Goal: Transaction & Acquisition: Purchase product/service

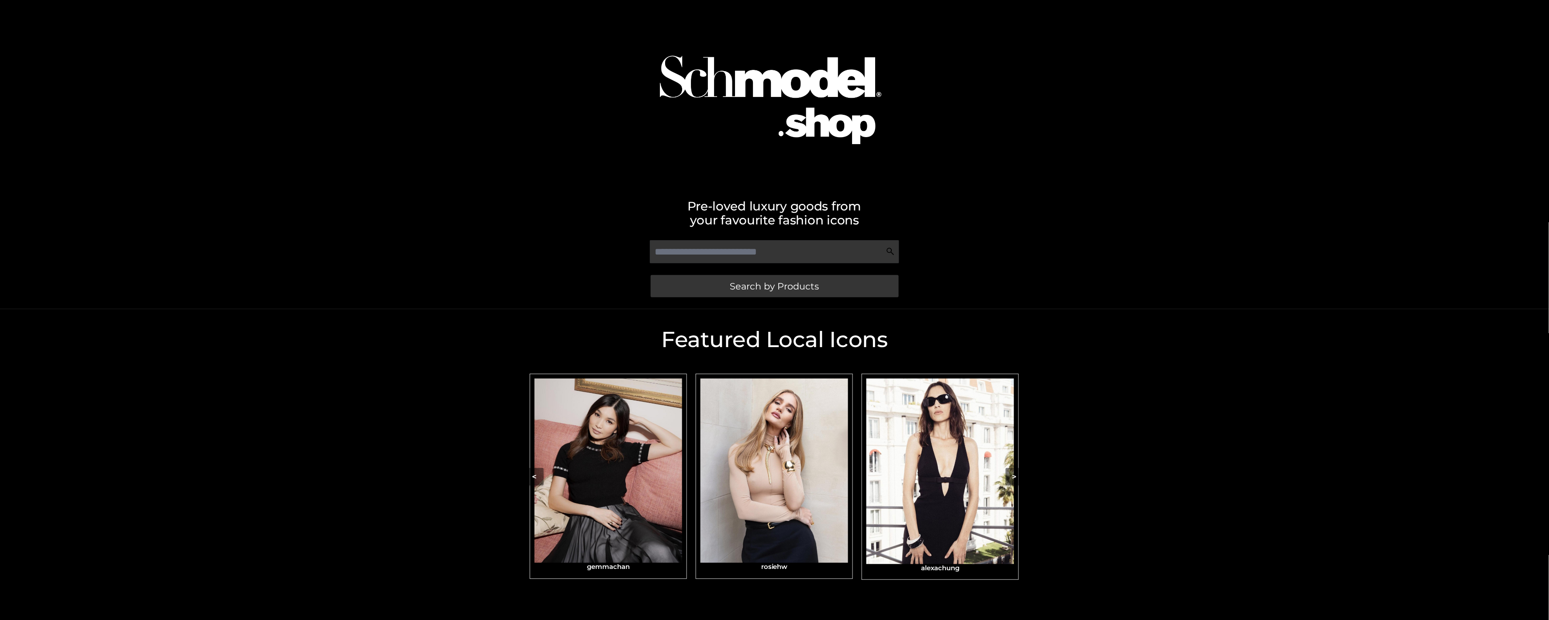
click at [1132, 146] on div "Pre-loved luxury goods from your favourite fashion icons Search by Products" at bounding box center [774, 154] width 1549 height 309
click at [809, 301] on div "Search by Products" at bounding box center [775, 270] width 498 height 69
click at [820, 286] on link "Search by Products" at bounding box center [775, 286] width 248 height 22
click at [1253, 270] on div "Pre-loved luxury goods from your favourite fashion icons Search by Products" at bounding box center [774, 154] width 1549 height 309
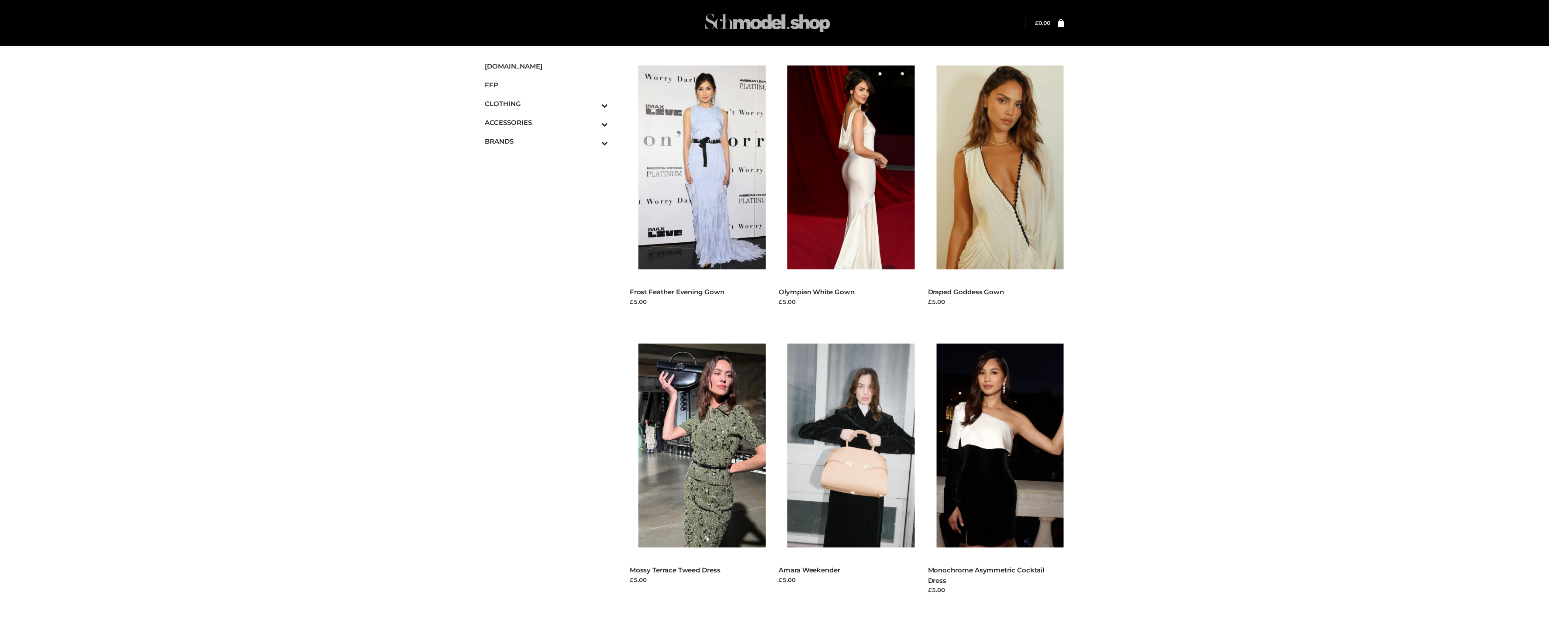
click at [781, 18] on img at bounding box center [767, 23] width 131 height 34
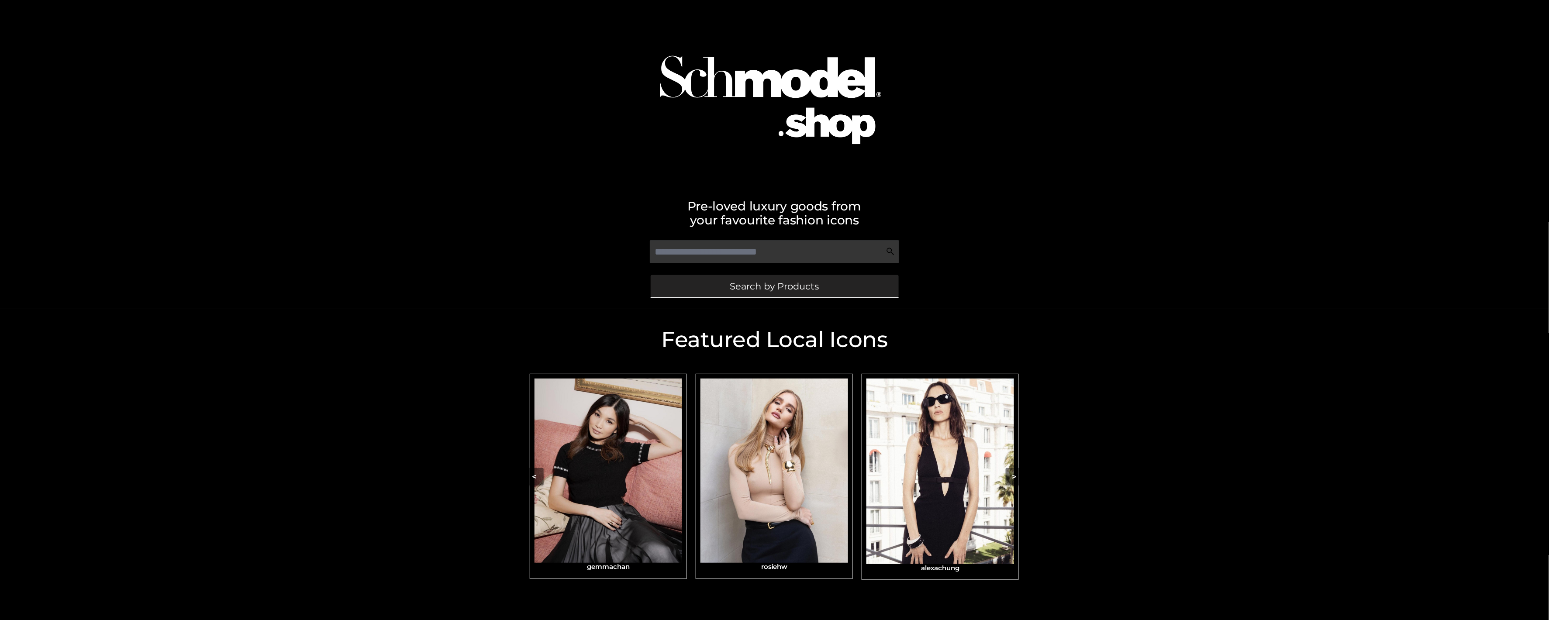
click at [790, 277] on link "Search by Products" at bounding box center [775, 286] width 248 height 22
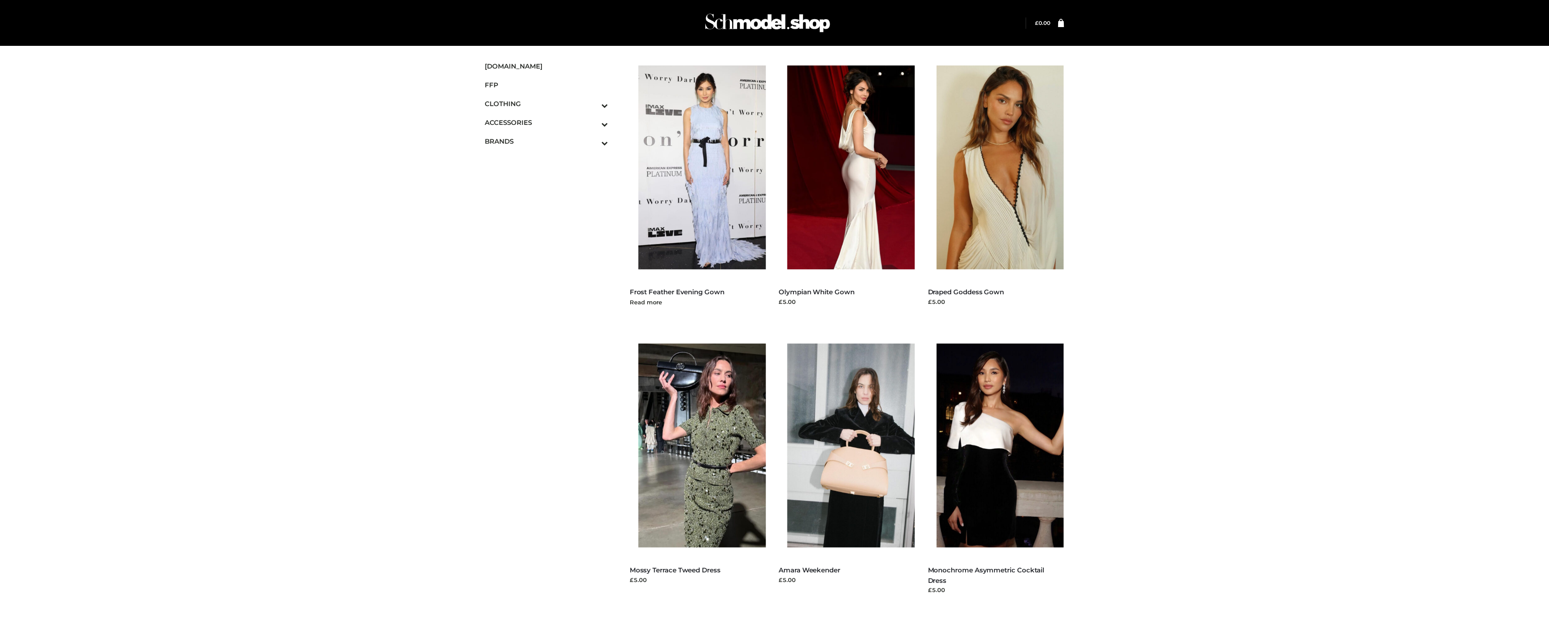
click at [703, 191] on img at bounding box center [706, 168] width 136 height 204
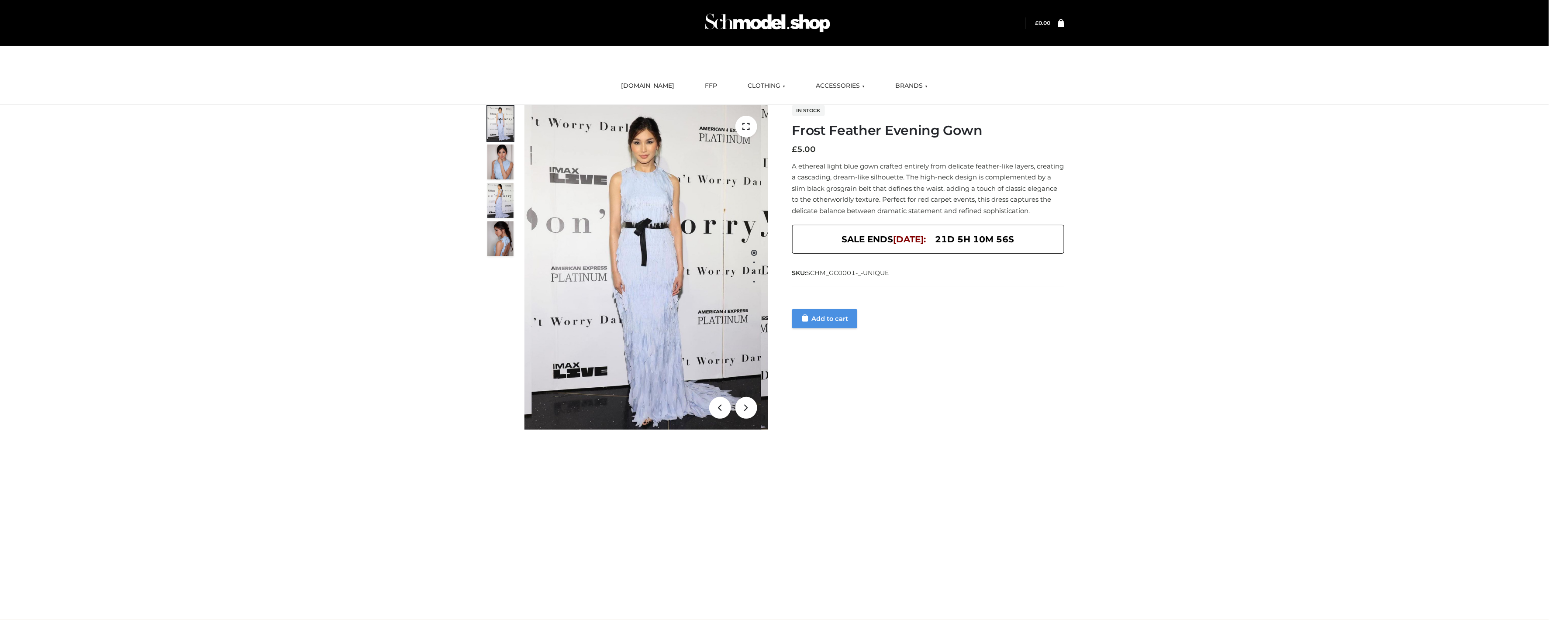
click at [842, 328] on link "Add to cart" at bounding box center [824, 318] width 65 height 19
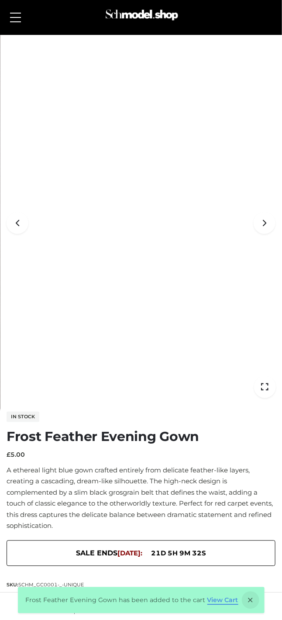
click at [215, 601] on link "View Cart" at bounding box center [222, 601] width 31 height 8
click at [8, 23] on button at bounding box center [16, 18] width 20 height 22
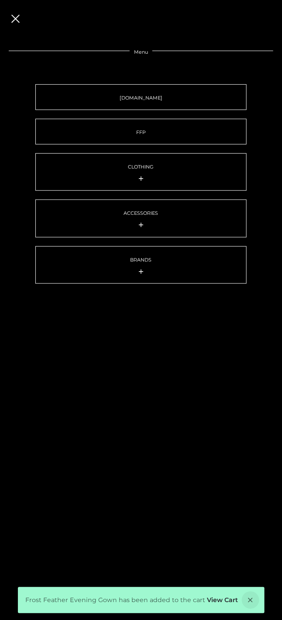
click at [24, 17] on button at bounding box center [16, 18] width 20 height 22
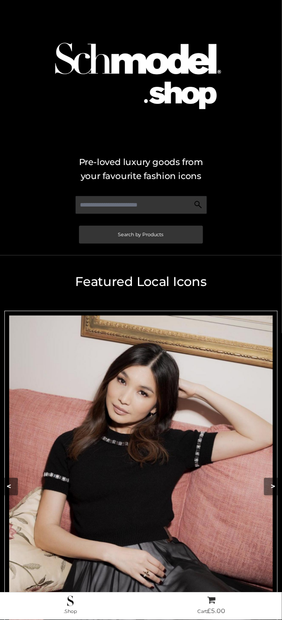
click at [225, 403] on img "Carousel Navigation" at bounding box center [141, 481] width 264 height 330
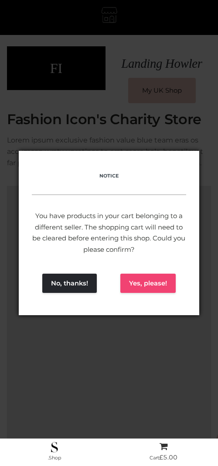
click at [152, 283] on button "Yes, please!" at bounding box center [148, 282] width 55 height 19
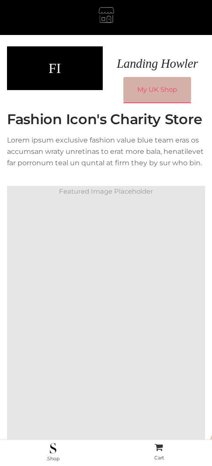
click at [165, 95] on link "My UK Shop" at bounding box center [157, 89] width 68 height 25
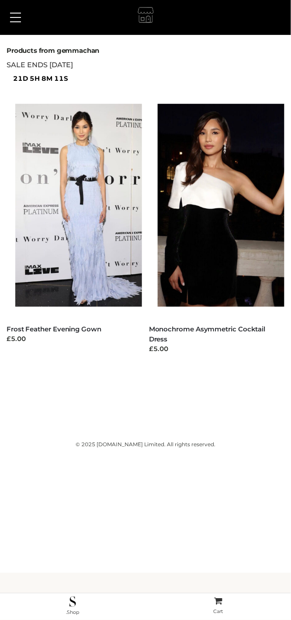
click at [11, 23] on button at bounding box center [16, 18] width 20 height 22
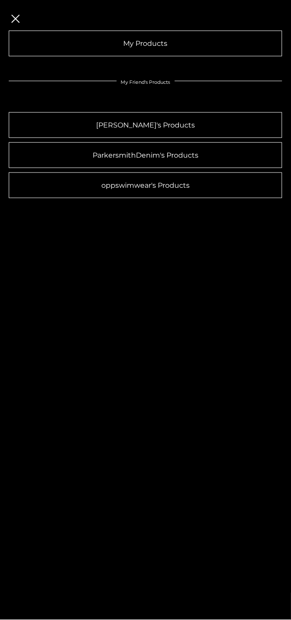
click at [12, 21] on span at bounding box center [15, 18] width 8 height 8
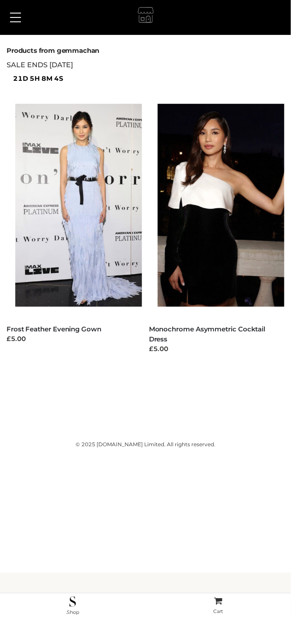
click at [10, 16] on button at bounding box center [16, 18] width 20 height 22
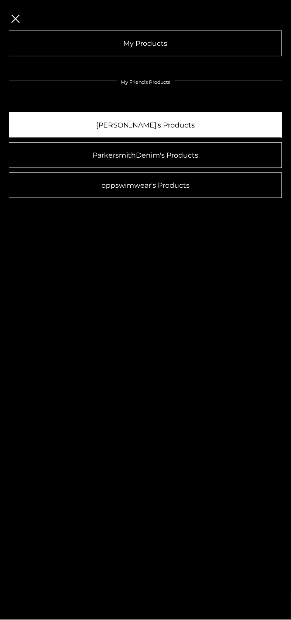
click at [106, 128] on link "[PERSON_NAME]'s Products" at bounding box center [145, 125] width 273 height 26
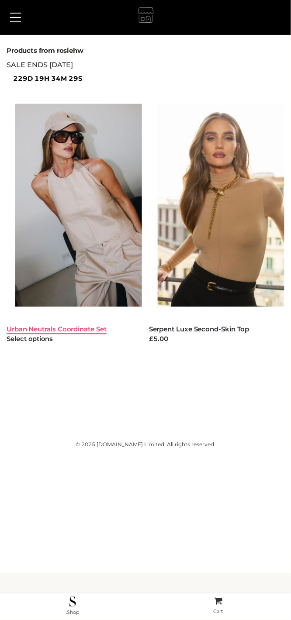
click at [79, 330] on link "Urban Neutrals Coordinate Set" at bounding box center [57, 329] width 100 height 8
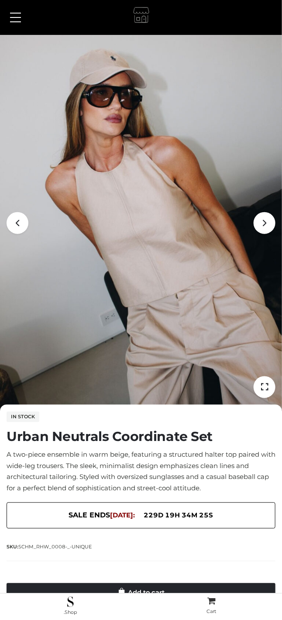
click at [157, 590] on div "Urban Neutrals Coordinate Set FFP , TWO PIECE £" at bounding box center [141, 596] width 269 height 36
click at [144, 590] on div "Urban Neutrals Coordinate Set FFP , TWO PIECE £" at bounding box center [141, 596] width 269 height 36
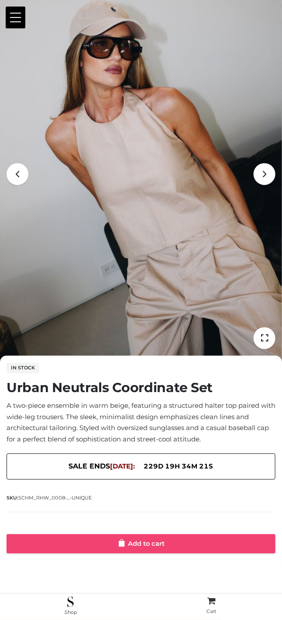
click at [141, 540] on link "Add to cart" at bounding box center [141, 544] width 269 height 19
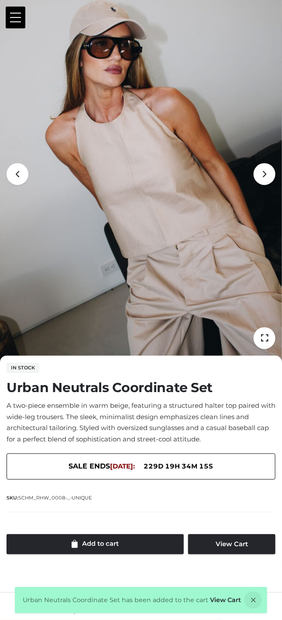
click at [21, 19] on button at bounding box center [16, 18] width 20 height 22
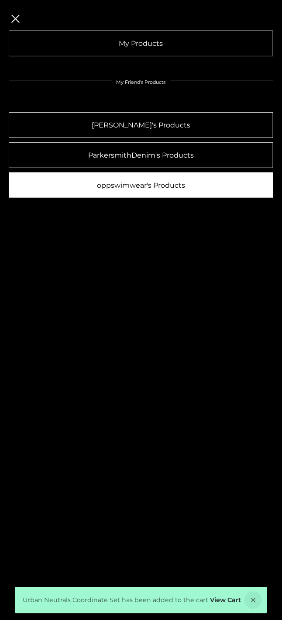
click at [101, 194] on link "oppswimwear's Products" at bounding box center [141, 185] width 265 height 26
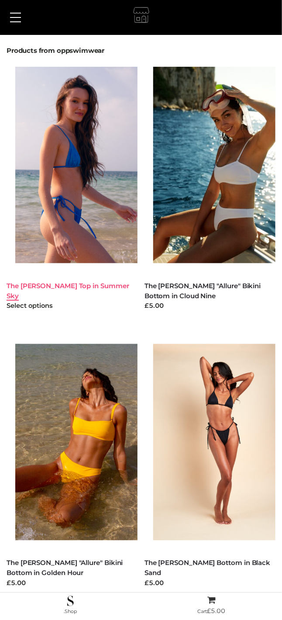
click at [60, 285] on link "The [PERSON_NAME] Top in Summer Sky" at bounding box center [68, 291] width 123 height 18
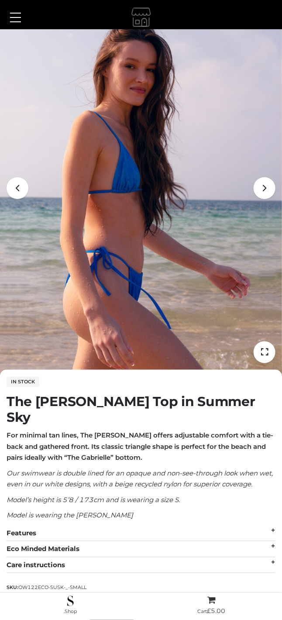
scroll to position [133, 0]
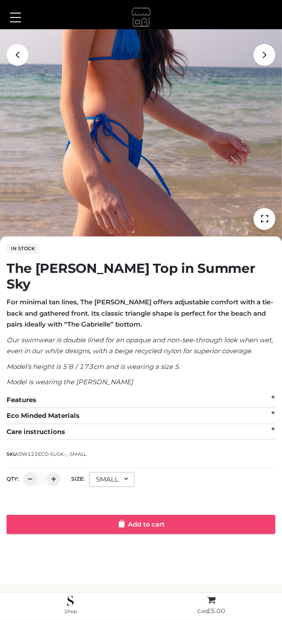
click at [144, 515] on link "Add to cart" at bounding box center [141, 524] width 269 height 19
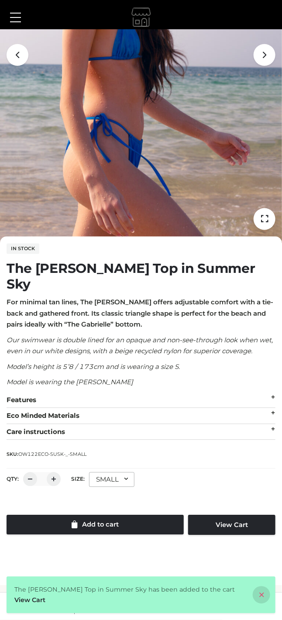
click at [260, 602] on icon at bounding box center [261, 594] width 17 height 17
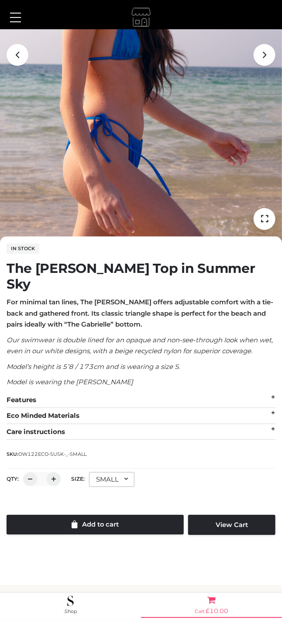
click at [211, 611] on bdi "£ 10.00" at bounding box center [217, 611] width 23 height 8
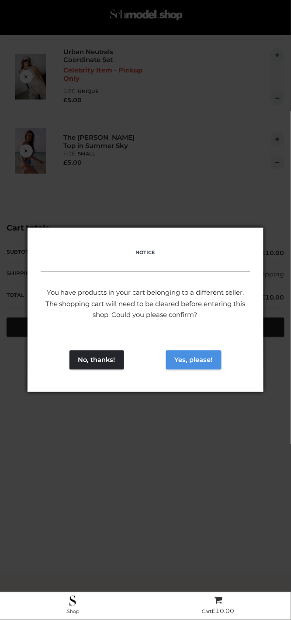
click at [193, 353] on button "Yes, please!" at bounding box center [193, 360] width 55 height 19
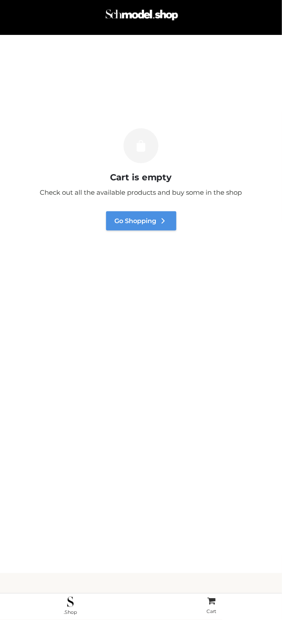
click at [114, 221] on link "Go Shopping" at bounding box center [141, 220] width 70 height 19
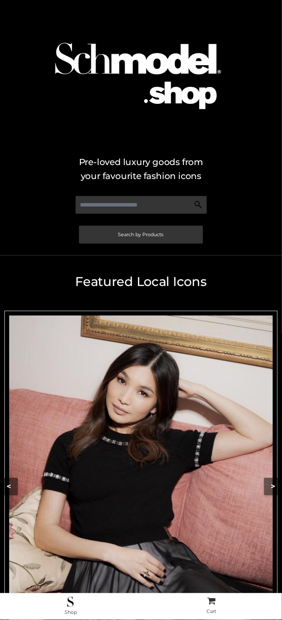
click at [145, 442] on img "Carousel Navigation" at bounding box center [141, 481] width 264 height 330
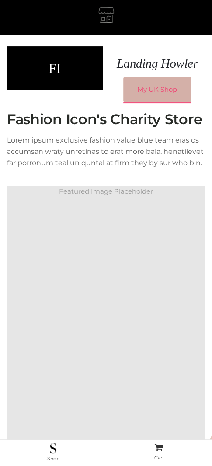
click at [151, 90] on link "My UK Shop" at bounding box center [157, 89] width 68 height 25
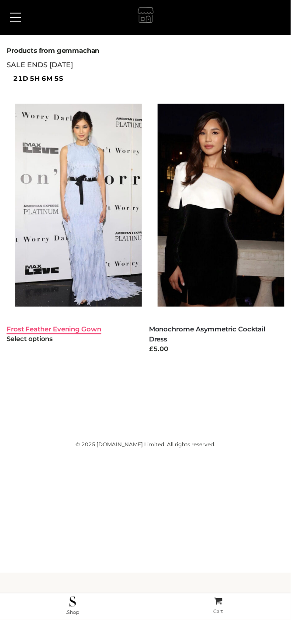
click at [67, 329] on link "Frost Feather Evening Gown" at bounding box center [54, 329] width 95 height 8
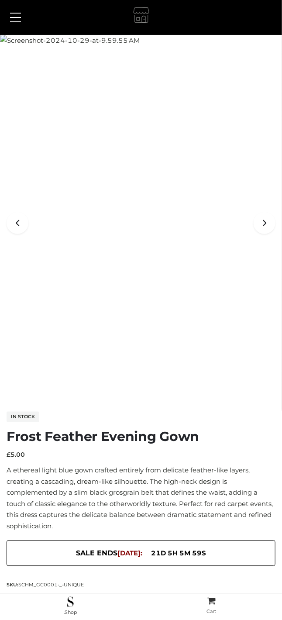
scroll to position [86, 0]
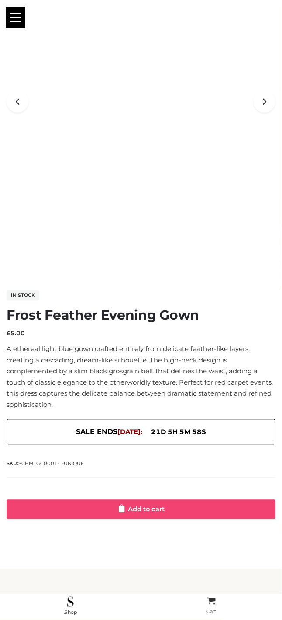
click at [152, 510] on link "Add to cart" at bounding box center [141, 509] width 269 height 19
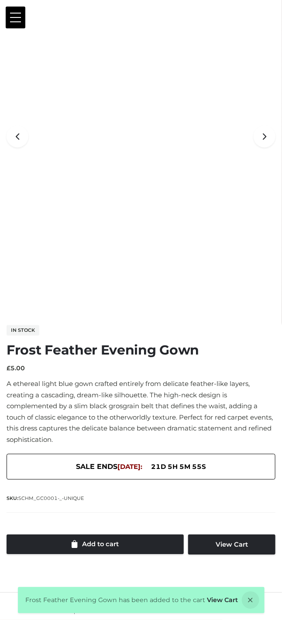
scroll to position [0, 0]
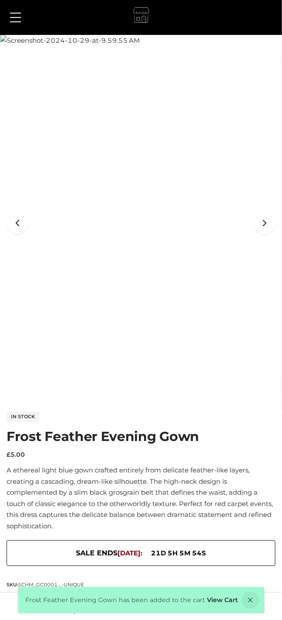
click at [11, 20] on button at bounding box center [16, 18] width 20 height 22
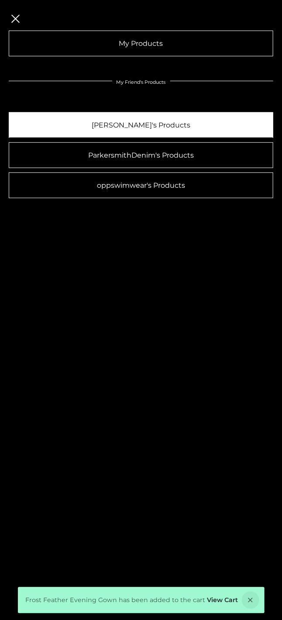
click at [96, 121] on link "[PERSON_NAME]'s Products" at bounding box center [141, 125] width 265 height 26
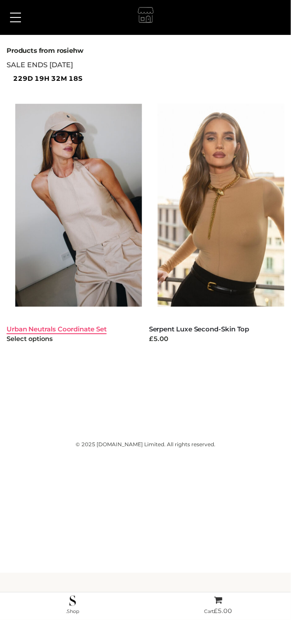
click at [55, 331] on link "Urban Neutrals Coordinate Set" at bounding box center [57, 329] width 100 height 8
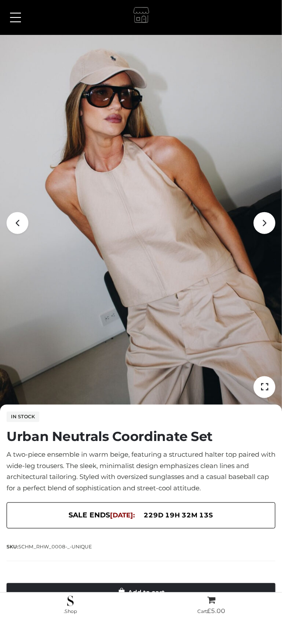
scroll to position [49, 0]
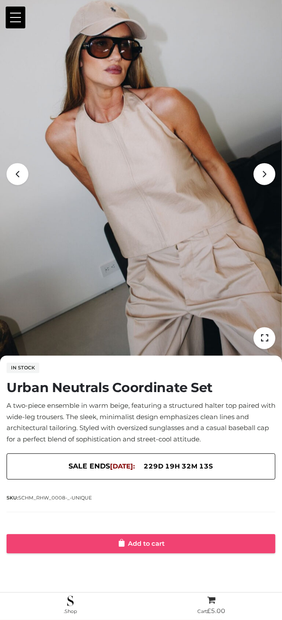
click at [131, 538] on link "Add to cart" at bounding box center [141, 544] width 269 height 19
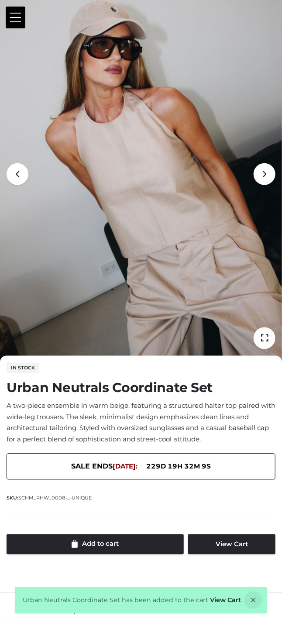
click at [9, 18] on button at bounding box center [16, 18] width 20 height 22
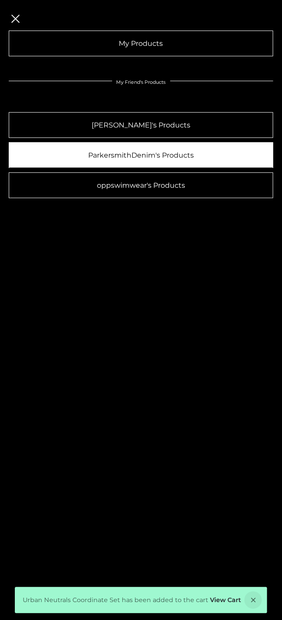
click at [102, 158] on link "ParkersmithDenim's Products" at bounding box center [141, 155] width 265 height 26
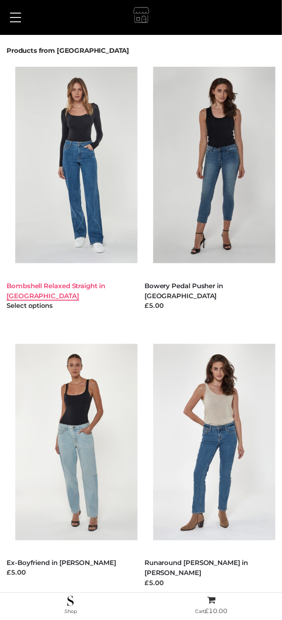
click at [77, 288] on link "Bombshell Relaxed Straight in [GEOGRAPHIC_DATA]" at bounding box center [56, 291] width 99 height 18
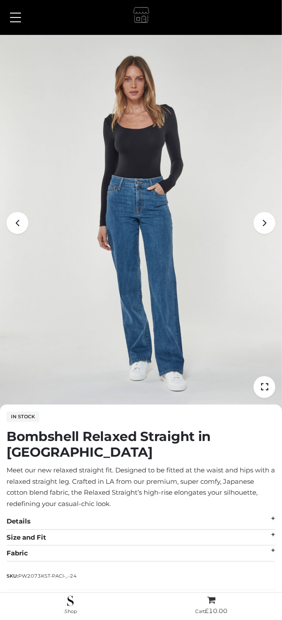
scroll to position [86, 0]
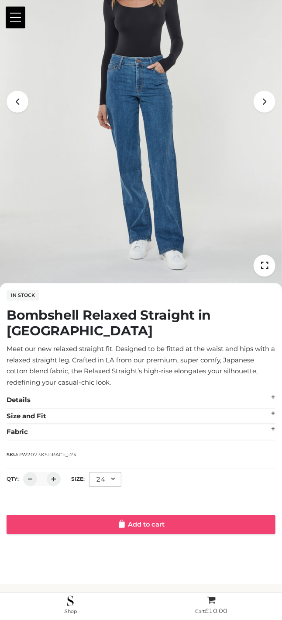
click at [131, 515] on link "Add to cart" at bounding box center [141, 524] width 269 height 19
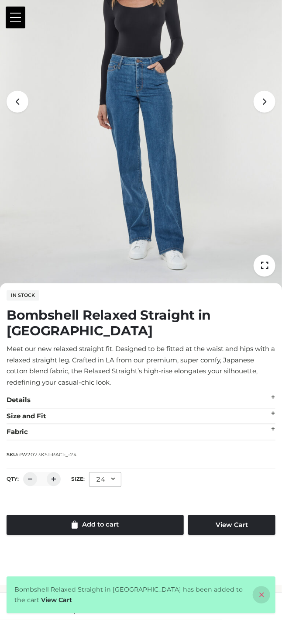
click at [255, 597] on icon at bounding box center [261, 594] width 17 height 17
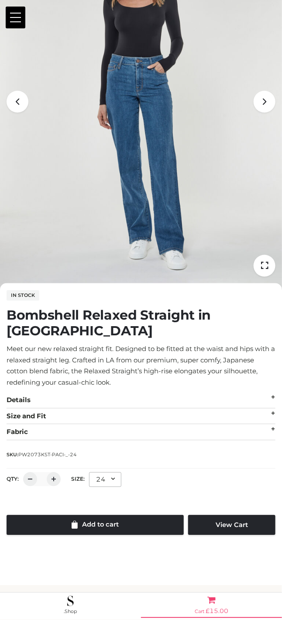
click at [217, 608] on bdi "£ 15.00" at bounding box center [217, 611] width 23 height 8
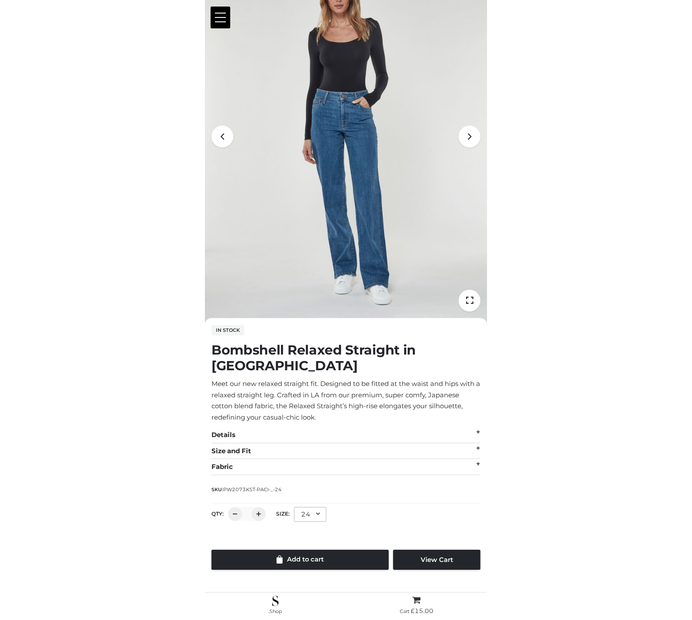
scroll to position [5, 0]
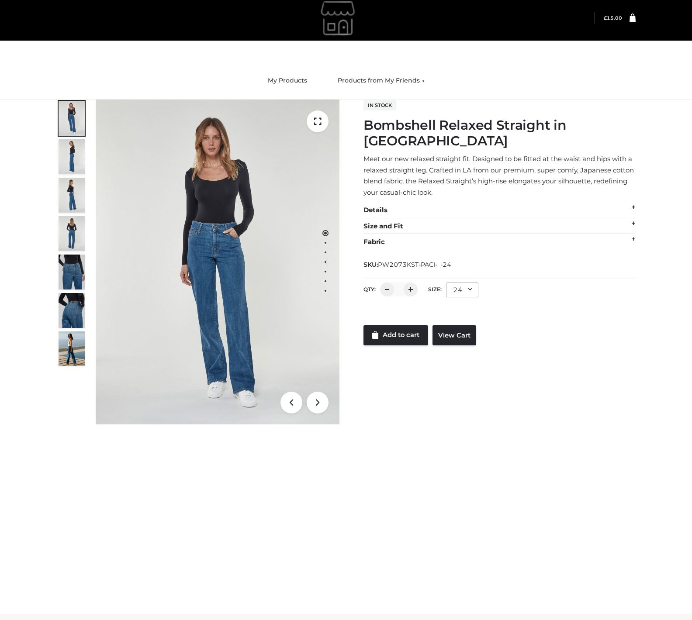
click at [282, 20] on icon at bounding box center [632, 17] width 6 height 8
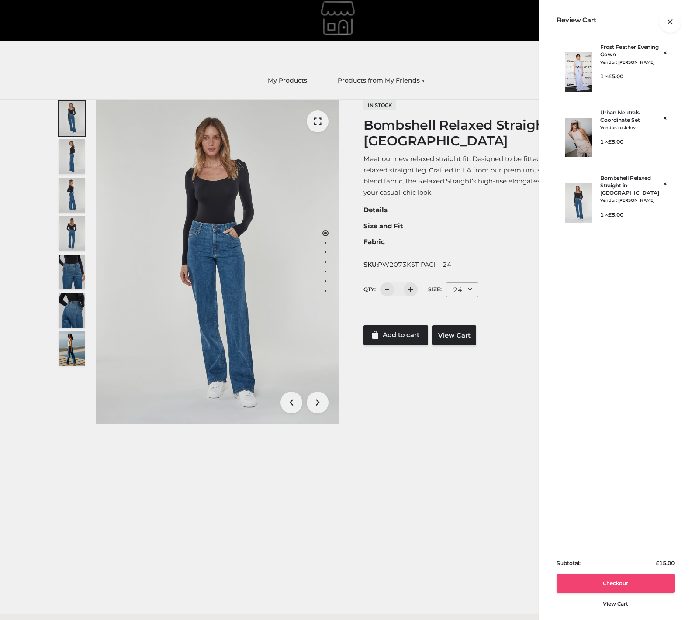
click at [282, 587] on link "Checkout" at bounding box center [615, 583] width 118 height 19
click at [282, 607] on link "View cart" at bounding box center [615, 602] width 25 height 18
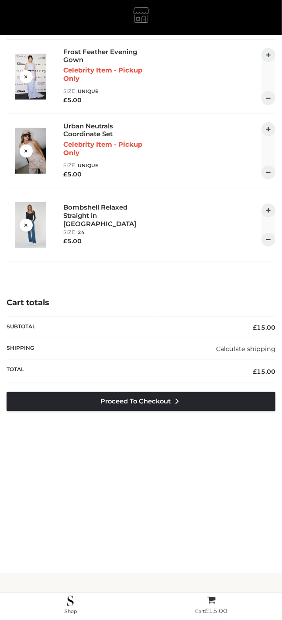
click at [138, 486] on div "Frost Feather Evening Gown Celebrity Item - Pickup Only size : UNIQUE £ 5.00 * *" at bounding box center [141, 286] width 282 height 573
click at [136, 478] on div "Frost Feather Evening Gown Celebrity Item - Pickup Only size : UNIQUE £ 5.00 * *" at bounding box center [141, 286] width 282 height 573
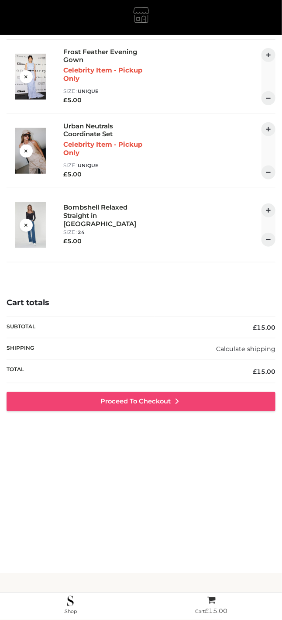
click at [147, 404] on link "Proceed to Checkout" at bounding box center [141, 401] width 269 height 19
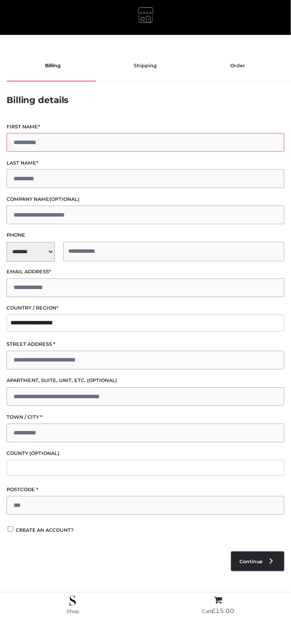
click at [34, 144] on input "First name *" at bounding box center [146, 142] width 278 height 19
type input "**"
type input "****"
select select "**"
type input "**********"
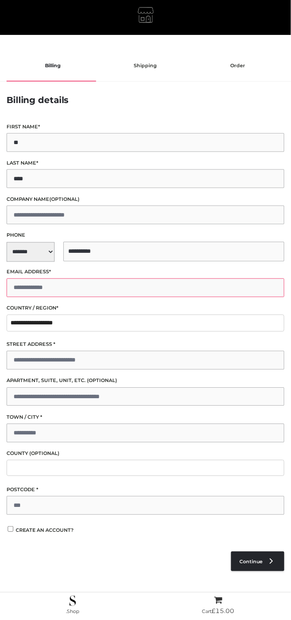
click at [133, 287] on input "Email address *" at bounding box center [146, 288] width 278 height 19
type input "**********"
click at [54, 364] on input "Street address *" at bounding box center [146, 360] width 278 height 19
click at [41, 359] on input "**********" at bounding box center [146, 360] width 278 height 19
click at [47, 359] on input "**********" at bounding box center [146, 360] width 278 height 19
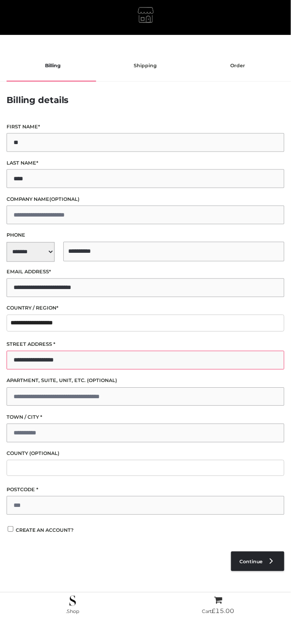
click at [54, 360] on input "**********" at bounding box center [146, 360] width 278 height 19
type input "**********"
click at [55, 439] on input "Town / City *" at bounding box center [146, 433] width 278 height 19
type input "*******"
click at [90, 500] on input "Postcode *" at bounding box center [146, 506] width 278 height 19
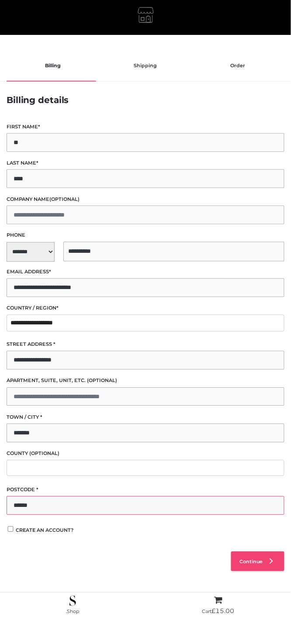
type input "******"
click at [257, 567] on link "Continue" at bounding box center [257, 562] width 53 height 20
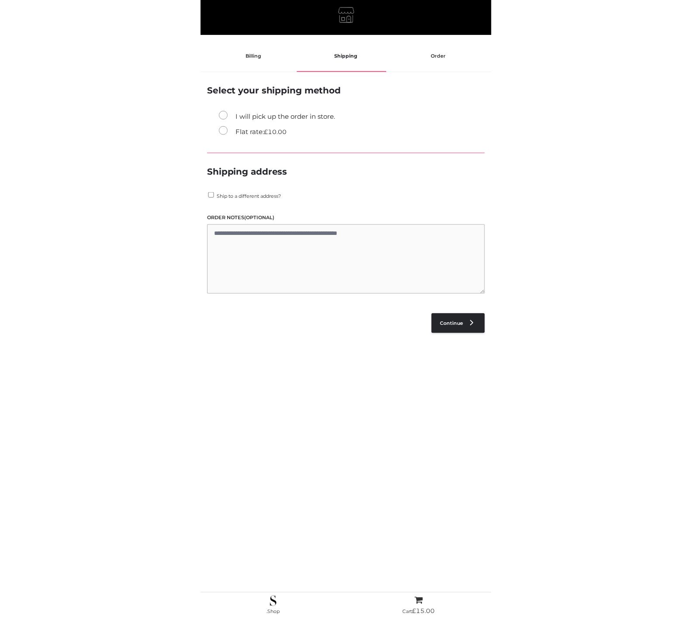
scroll to position [17, 0]
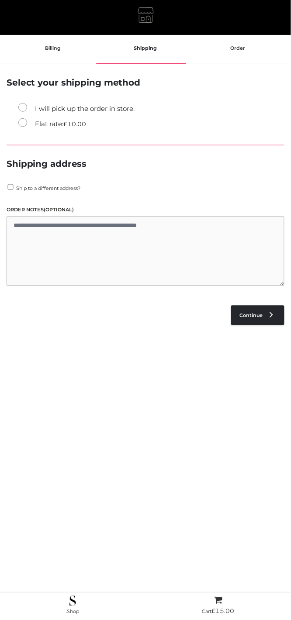
click at [55, 120] on label "Flat rate: £ 10.00" at bounding box center [52, 123] width 68 height 11
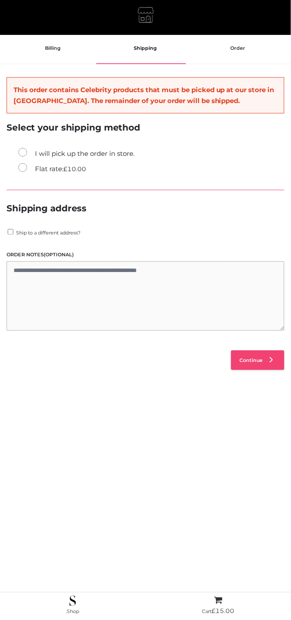
click at [247, 366] on link "Continue" at bounding box center [257, 361] width 53 height 20
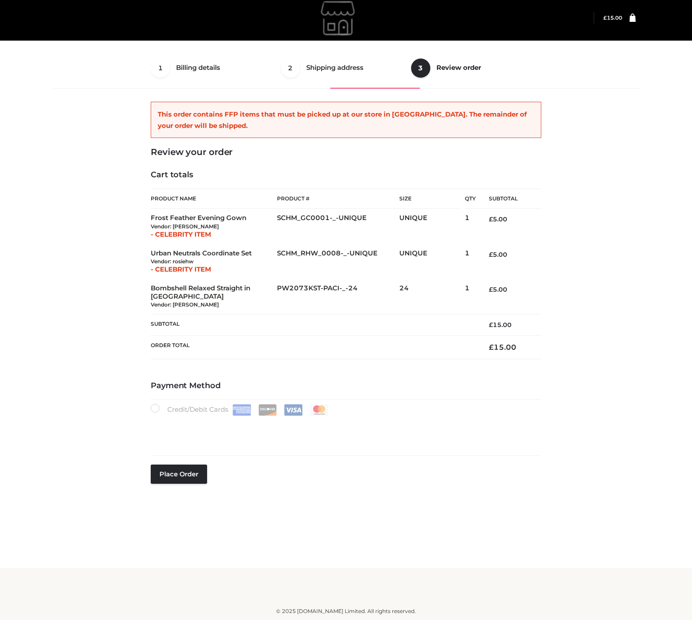
click at [290, 22] on link at bounding box center [629, 18] width 14 height 9
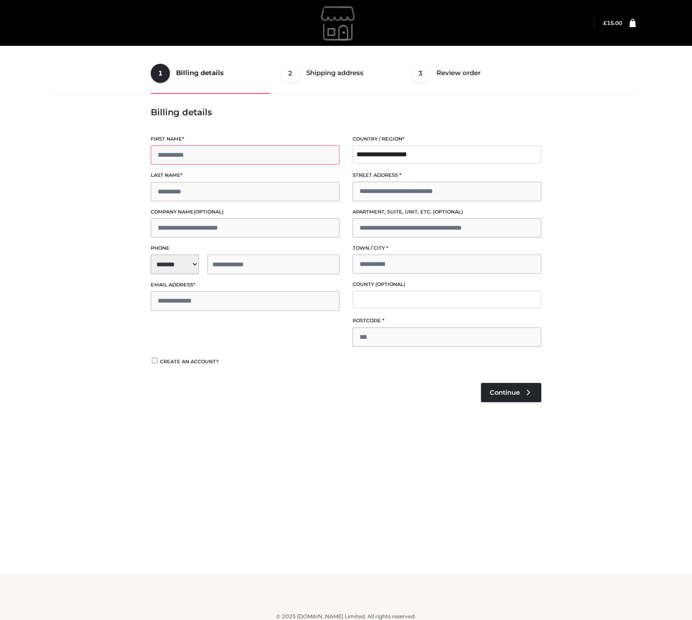
click at [248, 155] on input "First name *" at bounding box center [245, 154] width 189 height 19
type input "**"
type input "****"
select select "**"
click at [210, 264] on input "tel" at bounding box center [273, 265] width 132 height 20
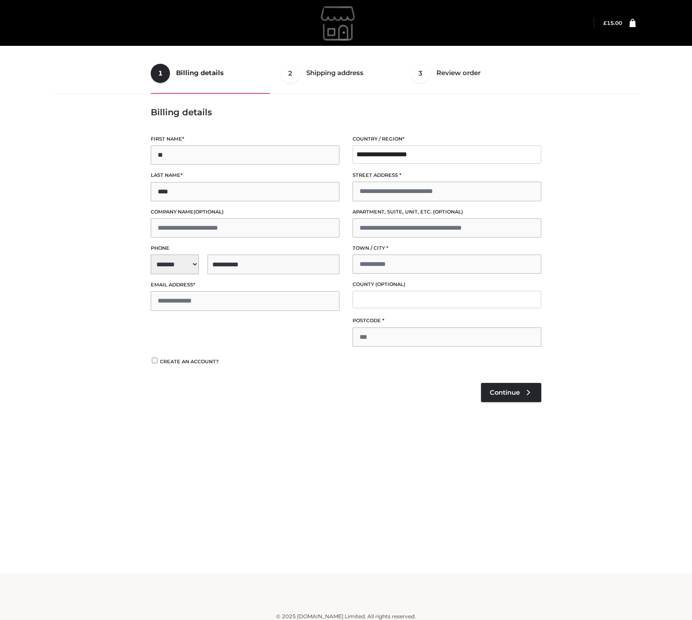
type input "**********"
click at [193, 297] on input "Email address *" at bounding box center [245, 300] width 189 height 19
click at [191, 300] on input "**********" at bounding box center [245, 300] width 189 height 19
click at [179, 300] on input "**********" at bounding box center [245, 300] width 189 height 19
type input "**********"
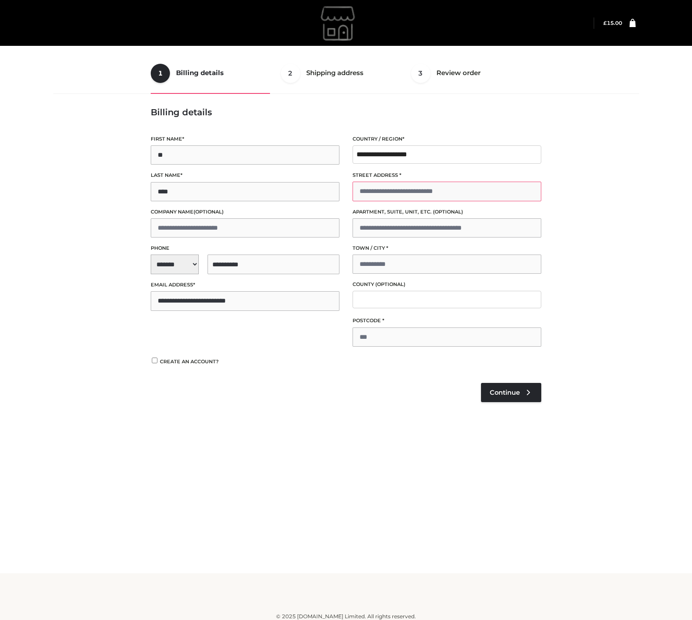
click at [408, 185] on input "Street address *" at bounding box center [446, 191] width 189 height 19
click at [400, 192] on input "**********" at bounding box center [446, 191] width 189 height 19
type input "**********"
click at [376, 269] on input "Town / City *" at bounding box center [446, 264] width 189 height 19
type input "*******"
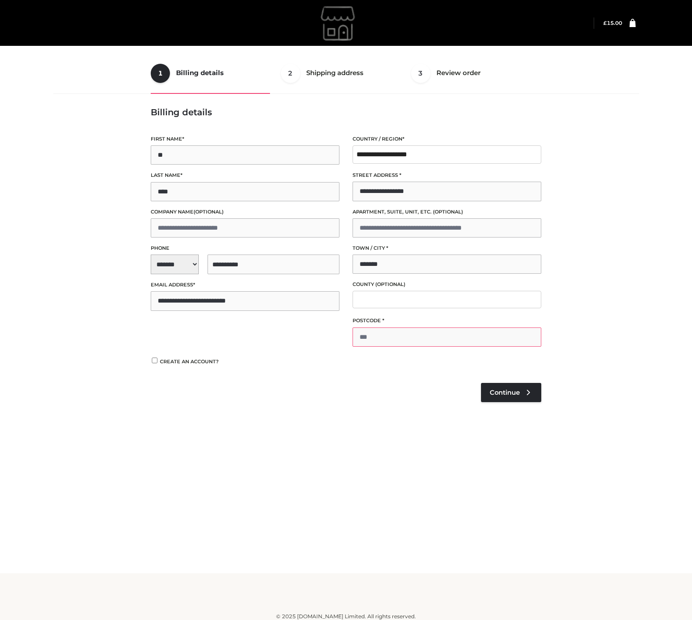
click at [399, 334] on input "Postcode *" at bounding box center [446, 337] width 189 height 19
type input "******"
click at [500, 393] on span "Continue" at bounding box center [505, 393] width 30 height 8
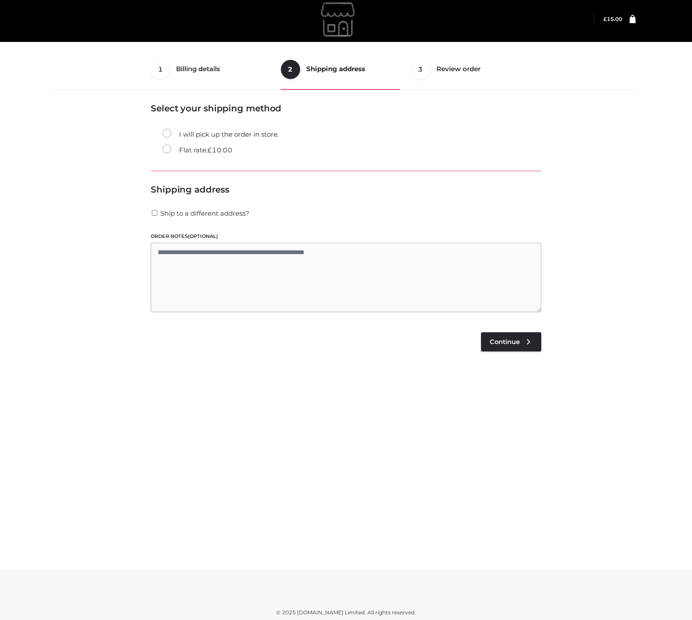
scroll to position [5, 0]
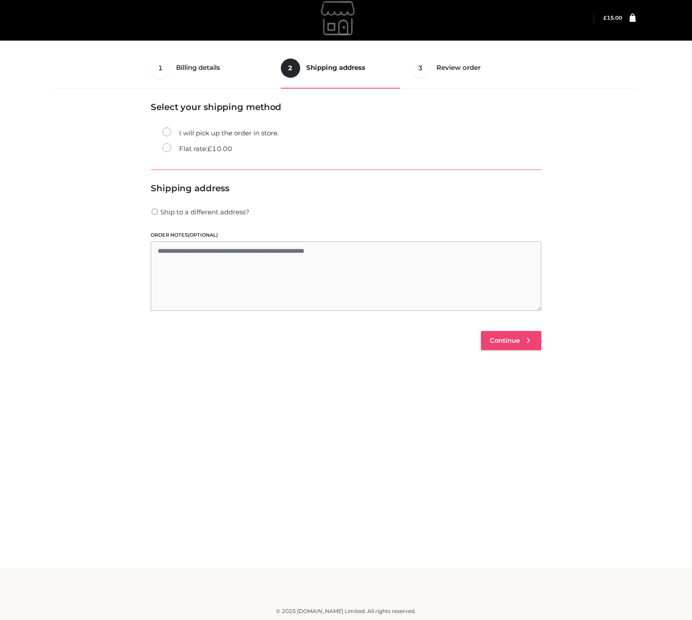
click at [510, 343] on span "Continue" at bounding box center [505, 341] width 30 height 8
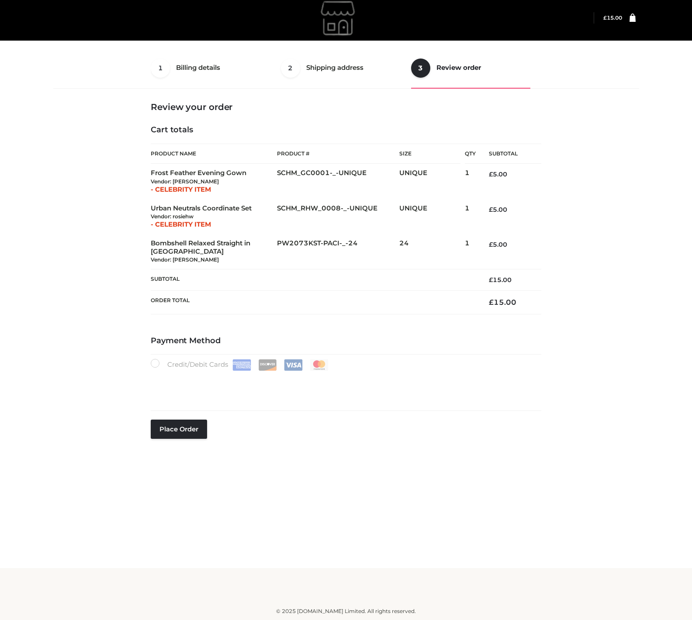
click at [345, 62] on ul "1 Billing details Billing 2 Shipping address Shipping 3 Review order Order" at bounding box center [346, 68] width 390 height 41
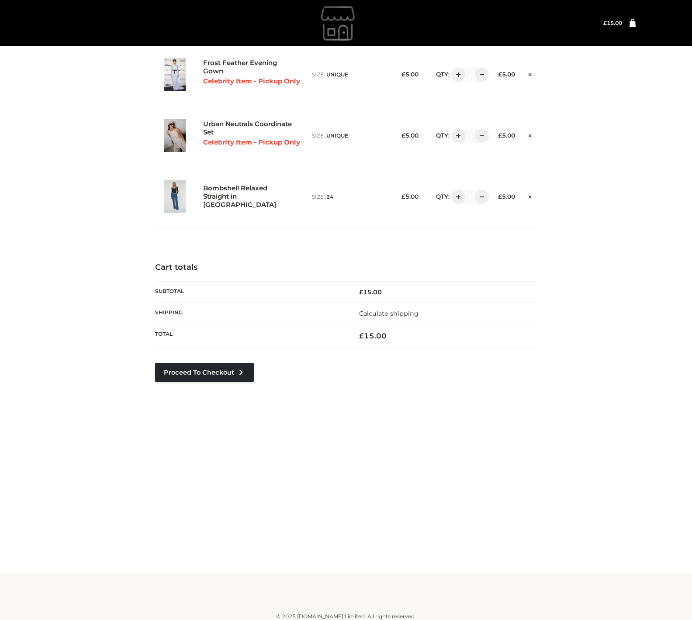
click at [214, 384] on div "Proceed to Checkout" at bounding box center [204, 385] width 99 height 45
click at [221, 373] on link "Proceed to Checkout" at bounding box center [204, 372] width 99 height 19
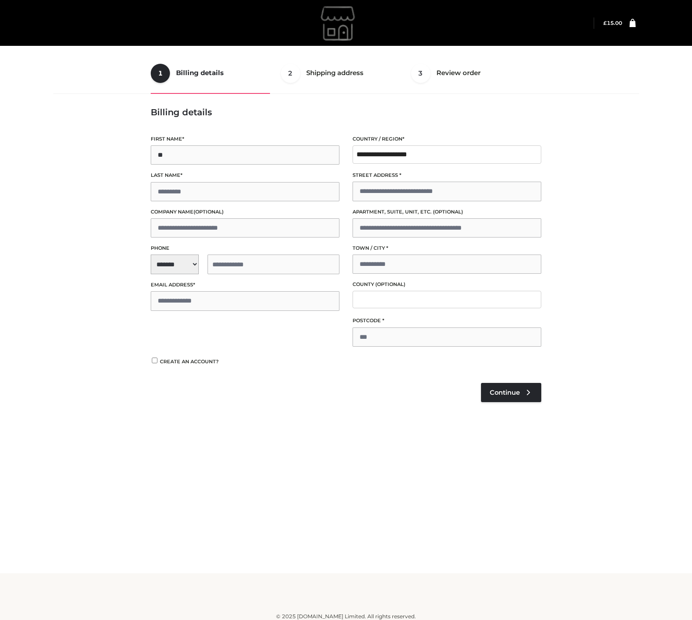
type input "**"
type input "****"
click at [172, 262] on span "**********" at bounding box center [245, 265] width 189 height 20
click at [197, 289] on div "+1 ([GEOGRAPHIC_DATA])" at bounding box center [205, 287] width 108 height 17
select select "**"
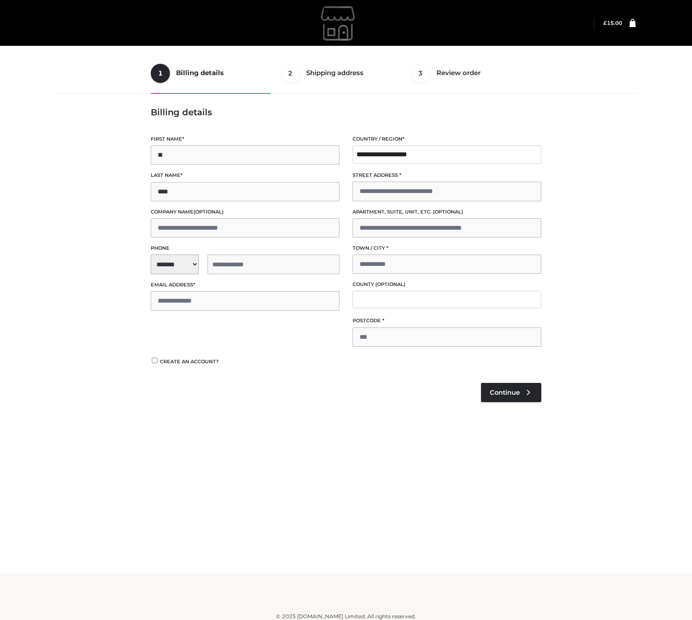
click at [229, 262] on input "tel" at bounding box center [273, 265] width 132 height 20
type input "**********"
click at [185, 299] on input "Email address *" at bounding box center [245, 300] width 189 height 19
type input "**********"
click at [390, 190] on input "Street address *" at bounding box center [446, 191] width 189 height 19
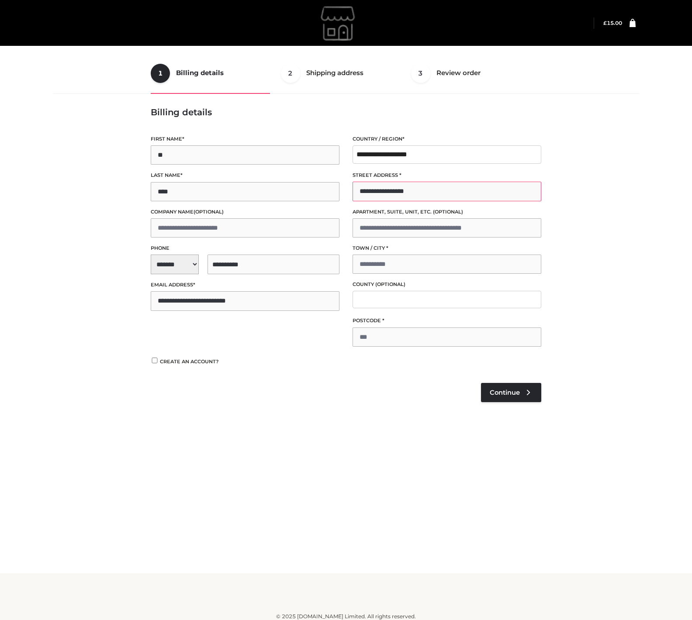
click at [396, 192] on input "**********" at bounding box center [446, 191] width 189 height 19
click at [404, 192] on input "**********" at bounding box center [446, 191] width 189 height 19
type input "**********"
click at [399, 253] on p "Town / City *" at bounding box center [446, 259] width 189 height 30
click at [406, 265] on input "Town / City *" at bounding box center [446, 264] width 189 height 19
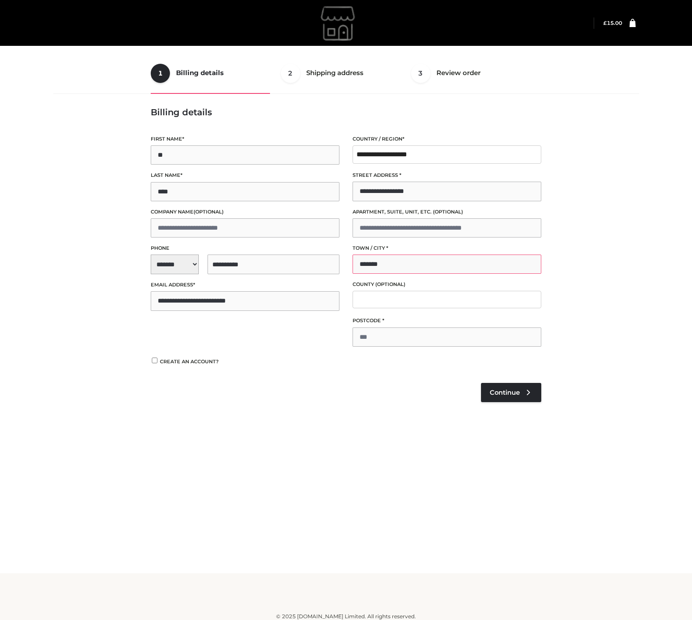
type input "*******"
type input "******"
click at [522, 391] on link "Continue" at bounding box center [511, 392] width 60 height 19
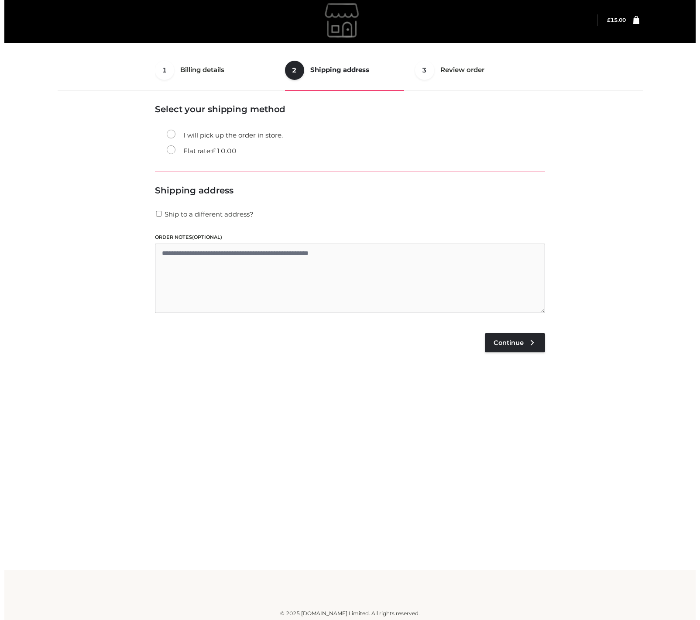
scroll to position [5, 0]
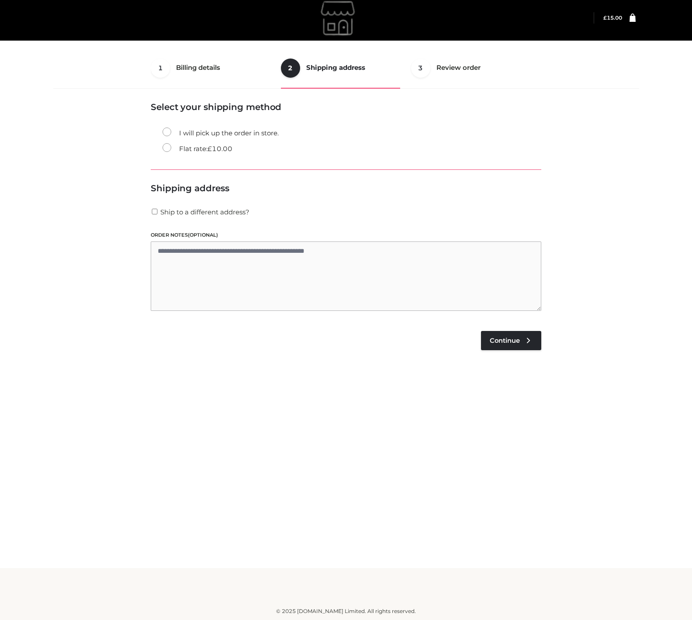
click at [222, 145] on bdi "£ 10.00" at bounding box center [219, 149] width 25 height 8
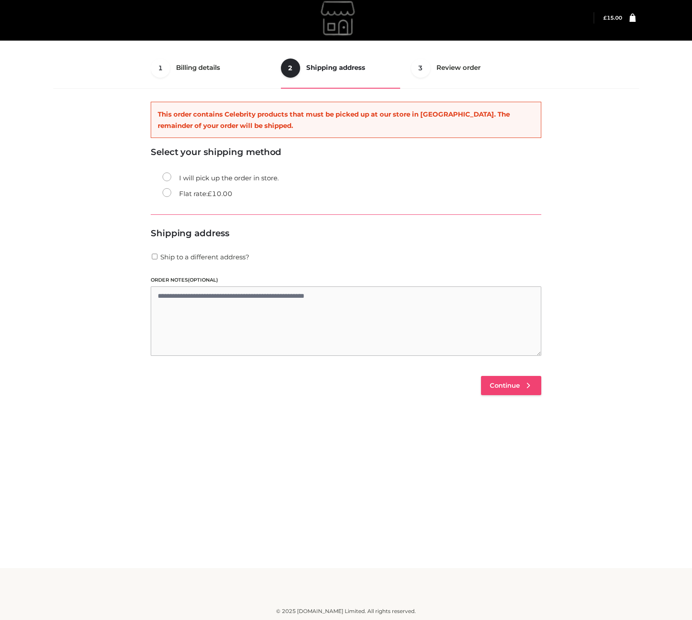
click at [491, 385] on span "Continue" at bounding box center [505, 386] width 30 height 8
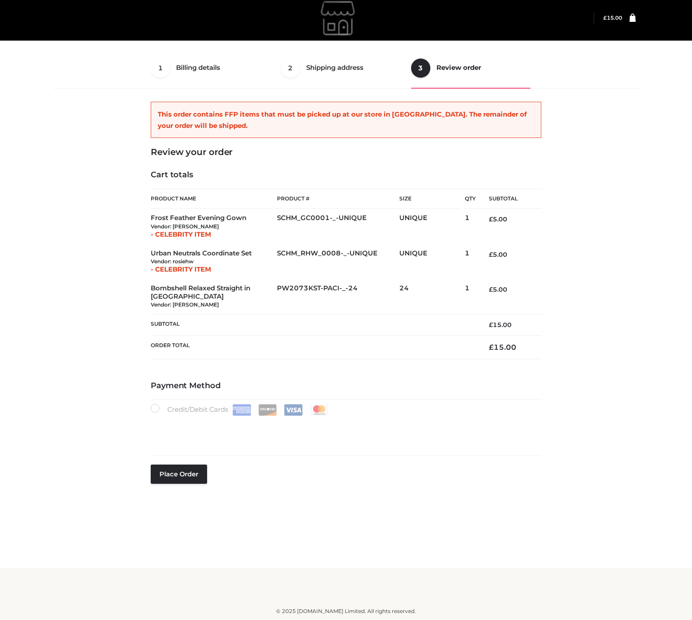
click at [660, 299] on div "1 Billing details Billing 2 Shipping address Shipping 3 Review order Order Bill…" at bounding box center [346, 281] width 692 height 573
click at [282, 390] on div "Payment Method Credit/Debit Cards Place order" at bounding box center [346, 448] width 390 height 135
click at [397, 362] on div "Review your order Cart totals Product Name Product # Size Qty Subtotal Frost Fe…" at bounding box center [346, 332] width 390 height 370
click at [352, 359] on div "Review your order Cart totals Product Name Product # Size Qty Subtotal Frost Fe…" at bounding box center [346, 332] width 390 height 370
click at [268, 317] on th "Subtotal" at bounding box center [313, 324] width 325 height 21
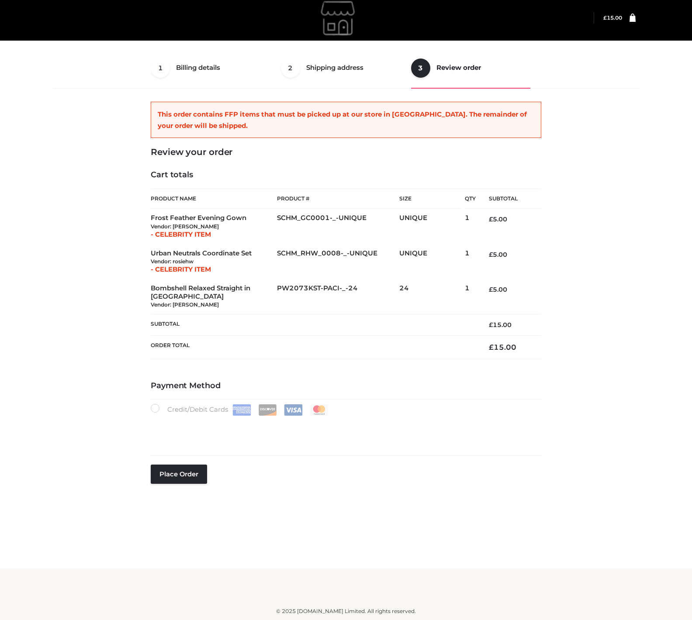
click at [470, 383] on h4 "Payment Method" at bounding box center [346, 386] width 390 height 10
click at [400, 517] on div "1 Billing details Billing 2 Shipping address Shipping 3 Review order Order Bill…" at bounding box center [345, 279] width 579 height 483
click at [487, 507] on div "Payment Method Credit/Debit Cards Place order" at bounding box center [346, 448] width 390 height 135
click at [193, 470] on button "Place order" at bounding box center [179, 474] width 56 height 19
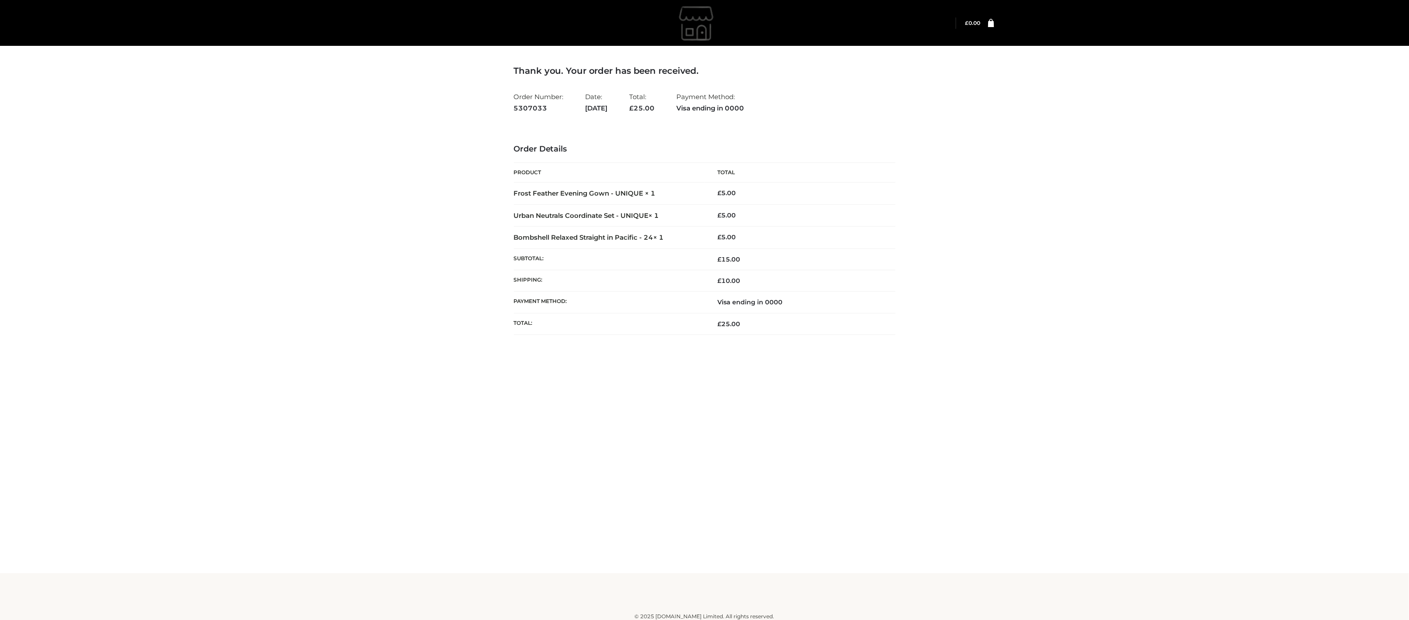
click at [691, 30] on img at bounding box center [697, 23] width 131 height 44
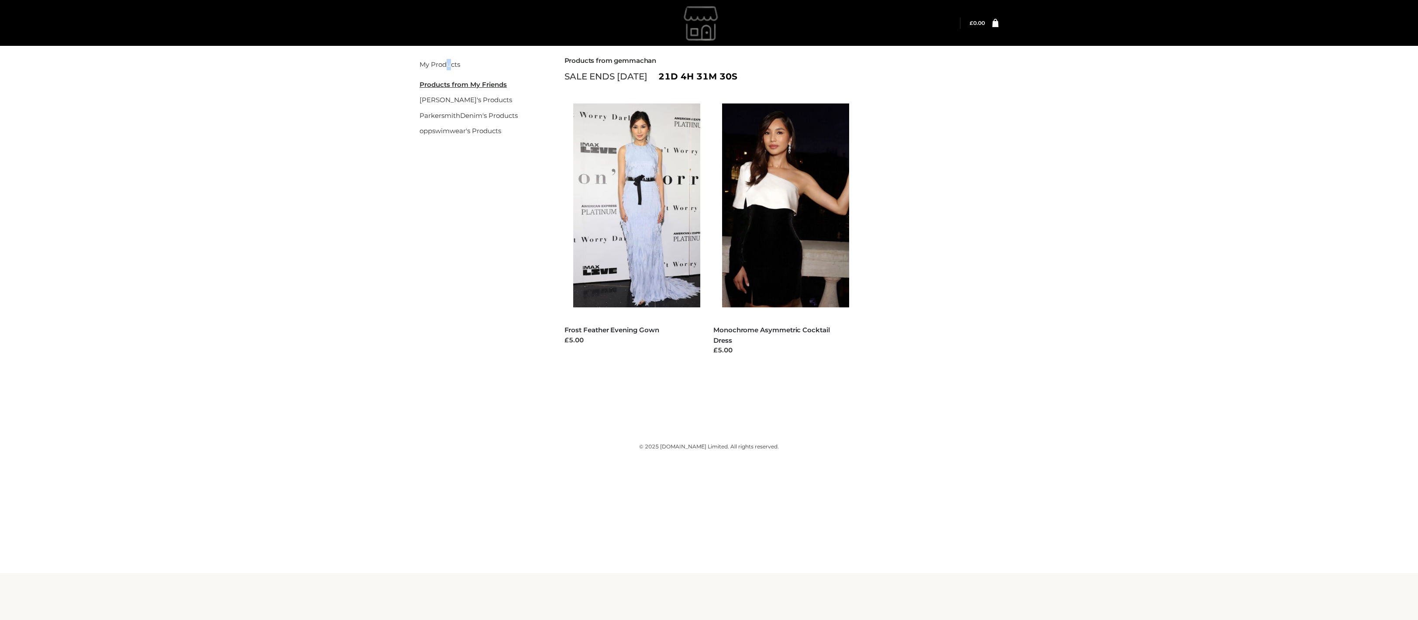
click at [449, 71] on li "My Products" at bounding box center [481, 65] width 123 height 16
click at [455, 56] on div "Filter" at bounding box center [709, 50] width 579 height 13
click at [456, 64] on link "My Products" at bounding box center [440, 64] width 41 height 8
click at [444, 65] on link "My Products" at bounding box center [440, 64] width 41 height 8
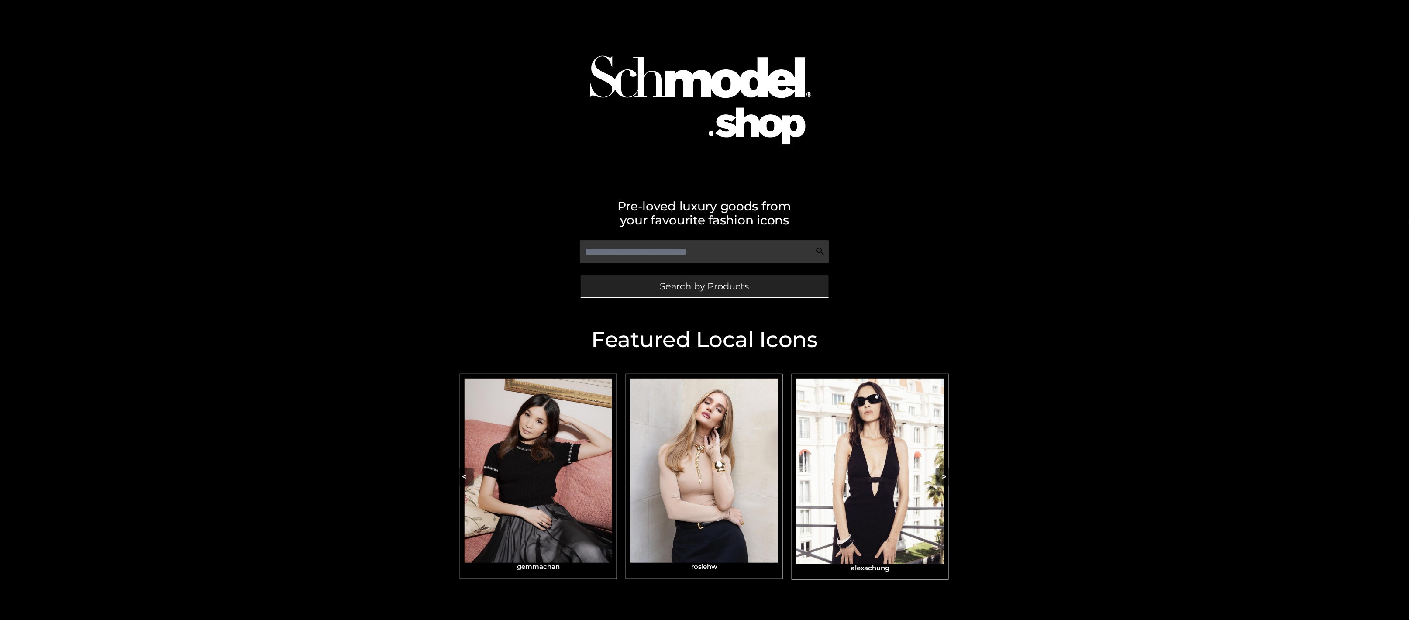
click at [714, 286] on span "Search by Products" at bounding box center [704, 286] width 89 height 9
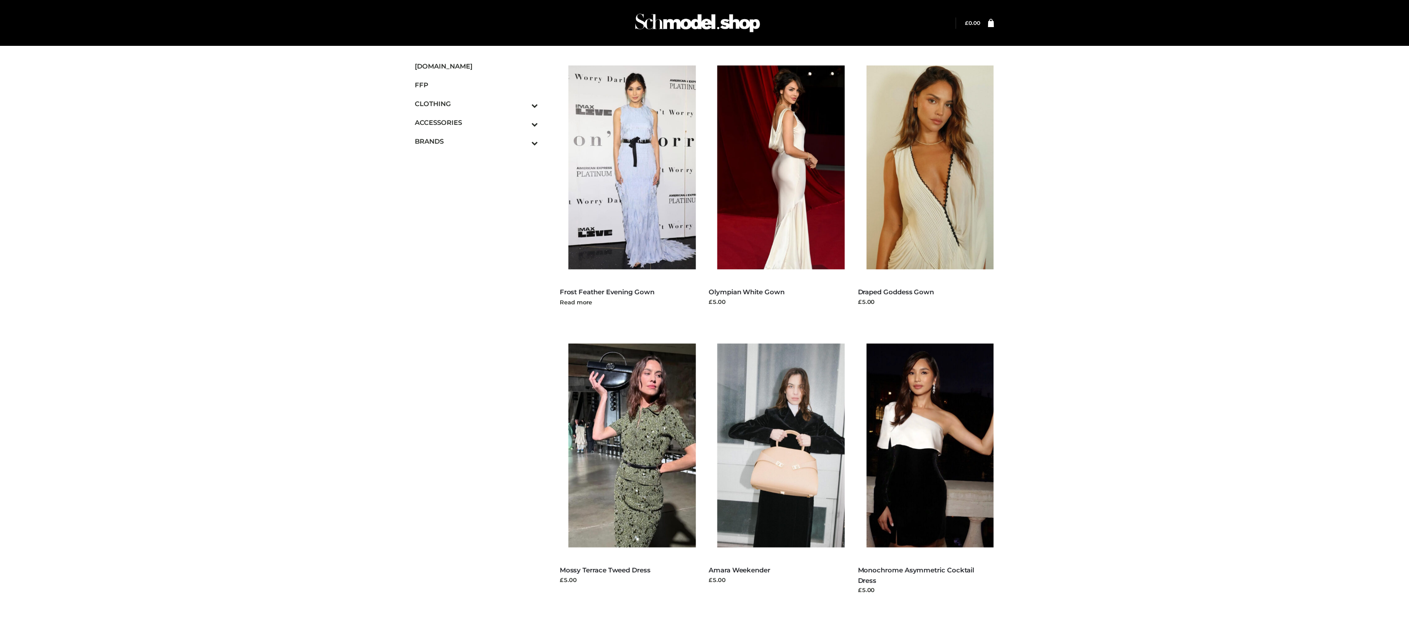
click at [606, 217] on img at bounding box center [637, 168] width 136 height 204
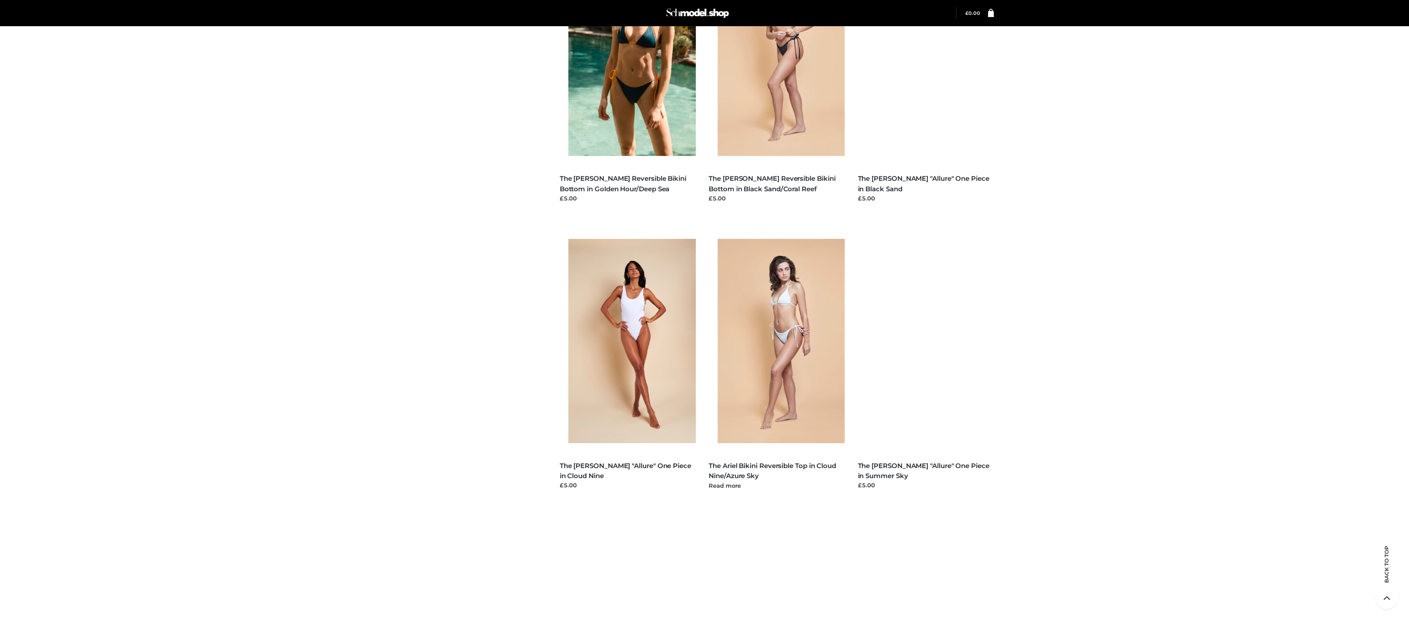
scroll to position [1572, 0]
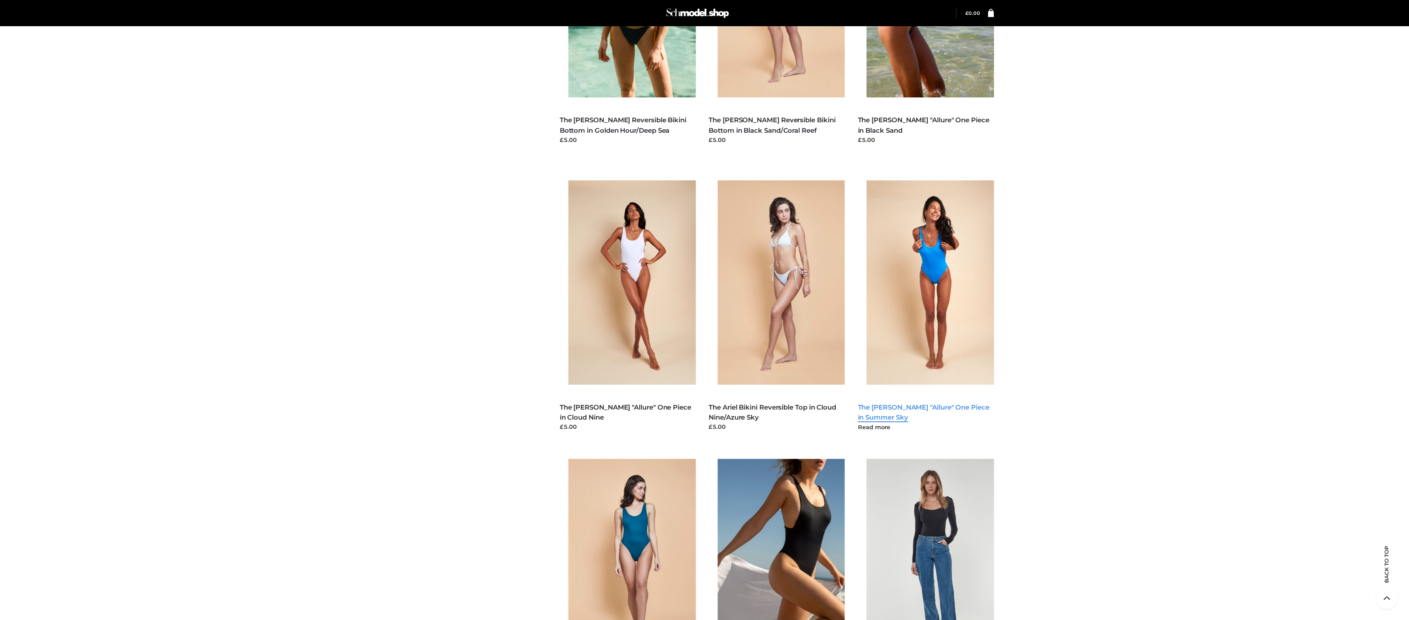
click at [917, 405] on link "The [PERSON_NAME] "Allure" One Piece in Summer Sky" at bounding box center [923, 412] width 131 height 18
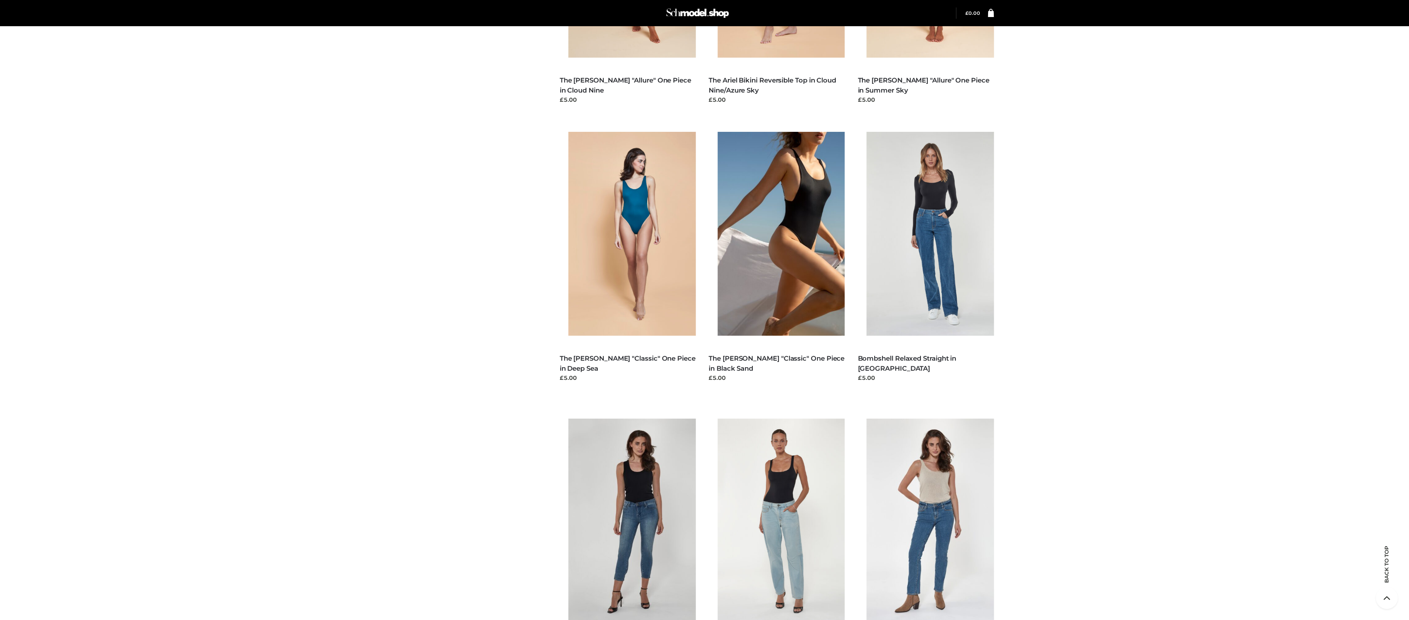
scroll to position [2132, 0]
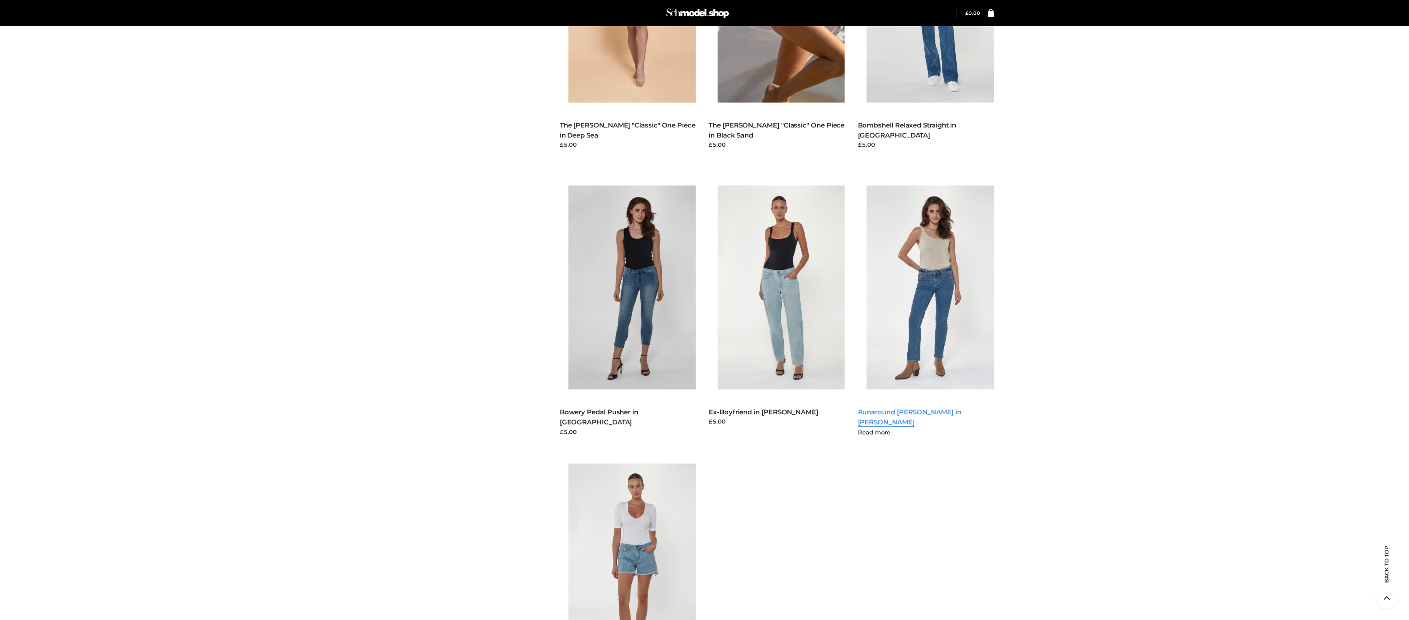
click at [926, 414] on link "Runaround [PERSON_NAME] in [PERSON_NAME]" at bounding box center [909, 417] width 103 height 18
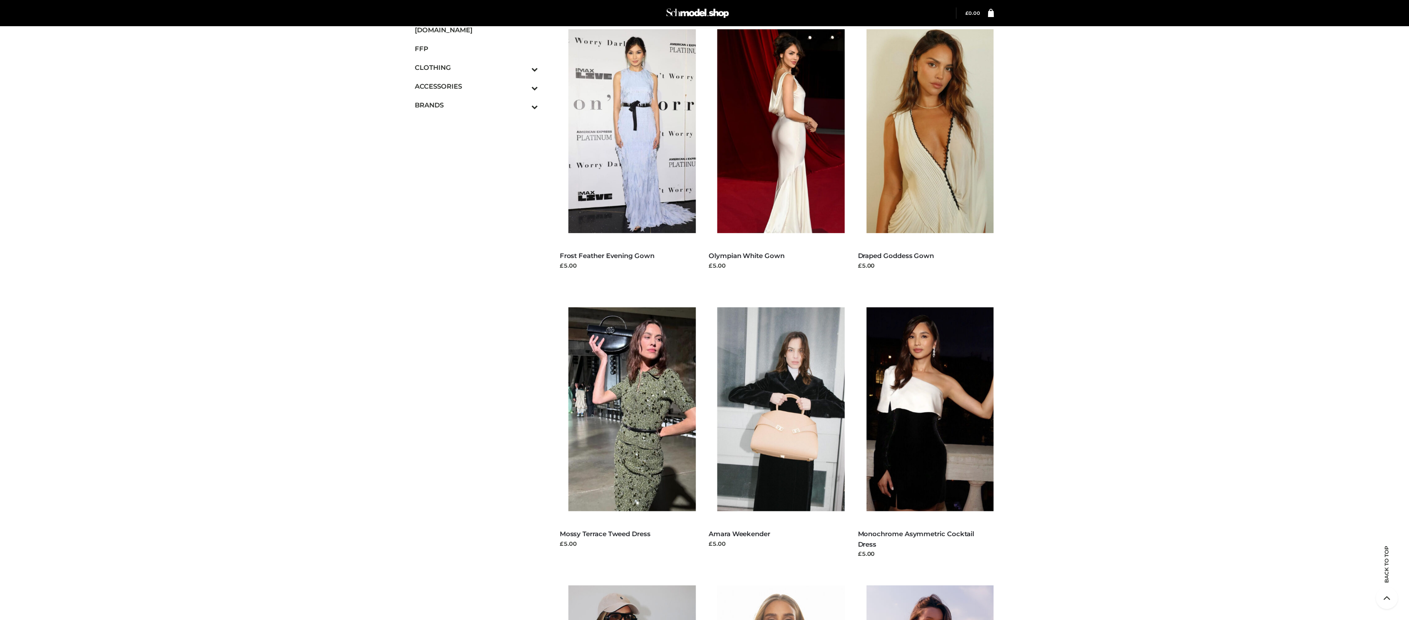
scroll to position [0, 0]
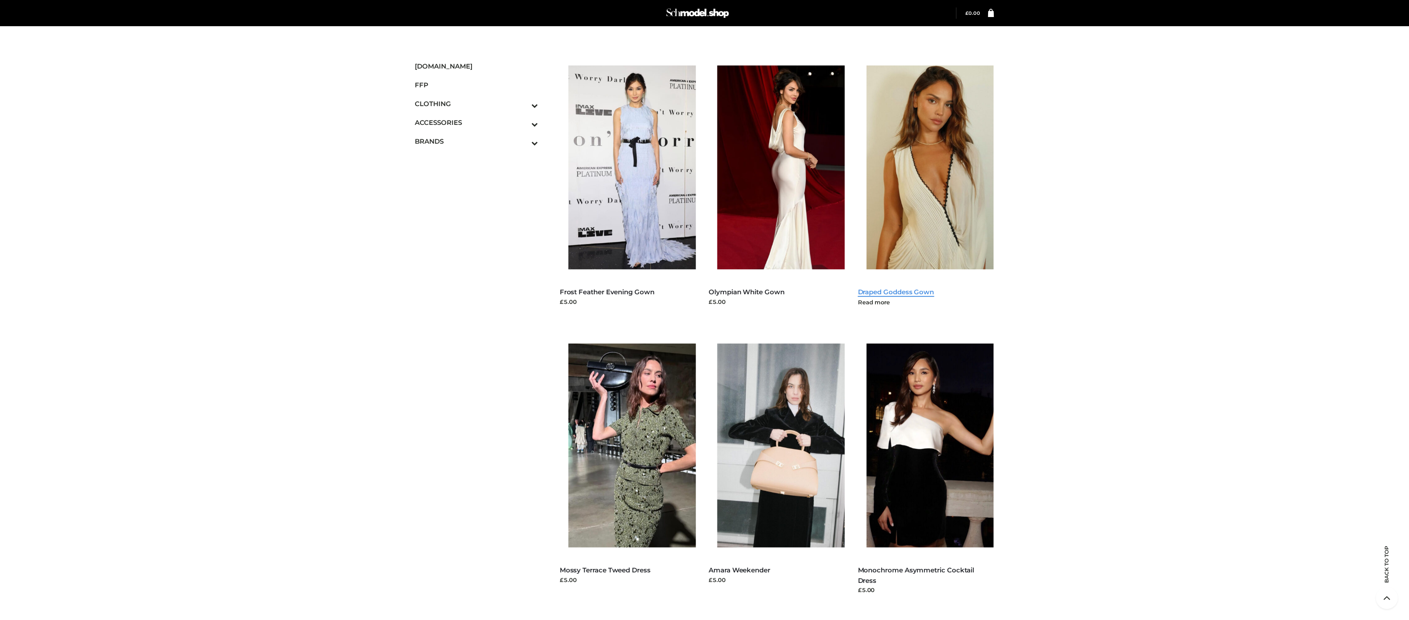
click at [905, 292] on link "Draped Goddess Gown" at bounding box center [896, 292] width 76 height 8
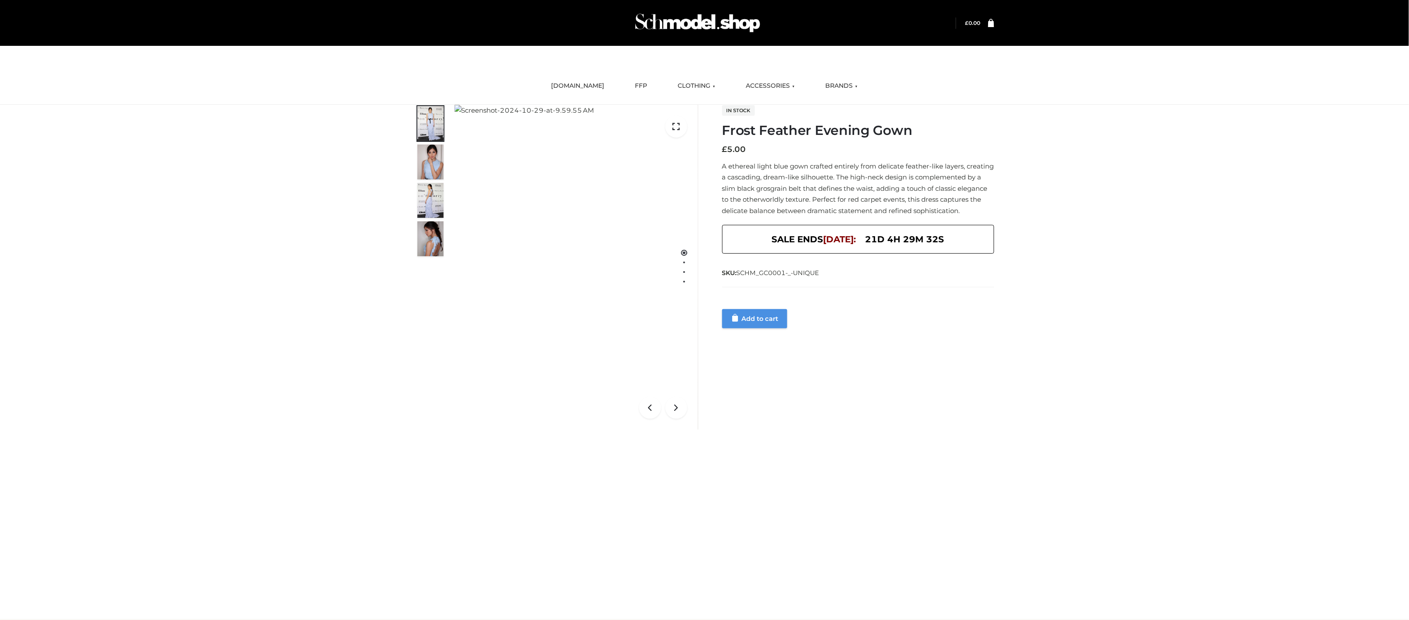
click at [751, 328] on link "Add to cart" at bounding box center [754, 318] width 65 height 19
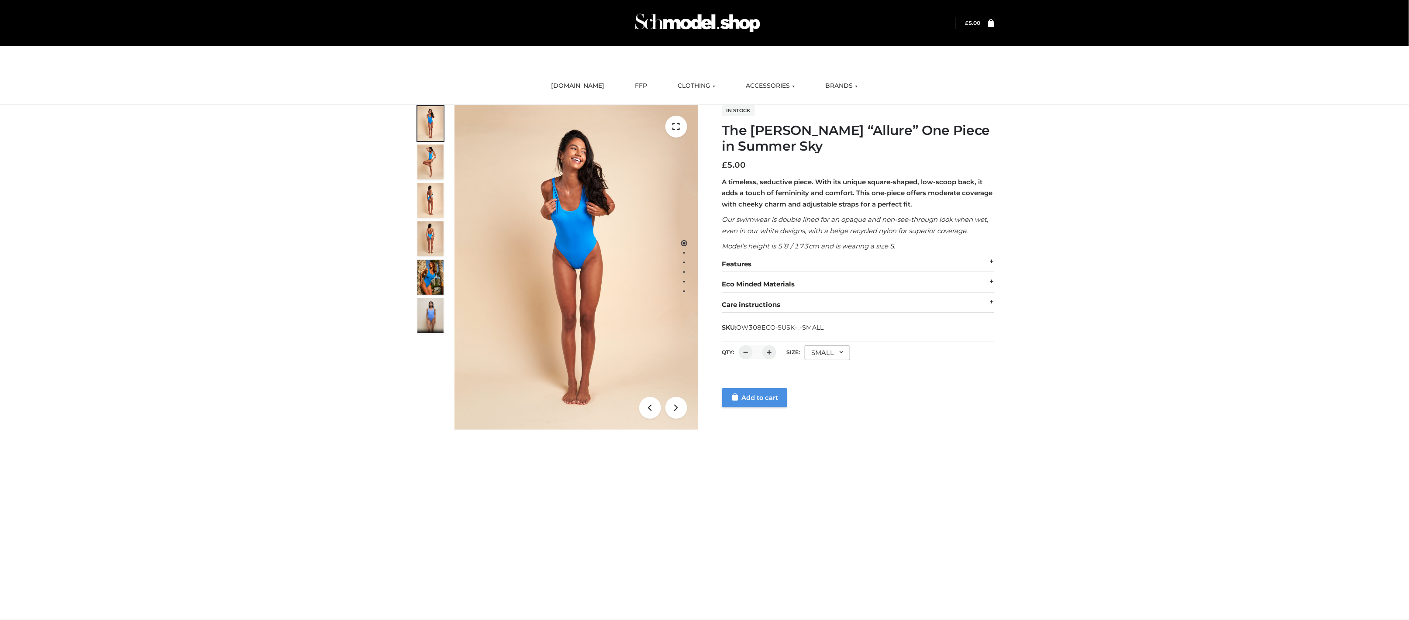
click at [749, 396] on link "Add to cart" at bounding box center [754, 397] width 65 height 19
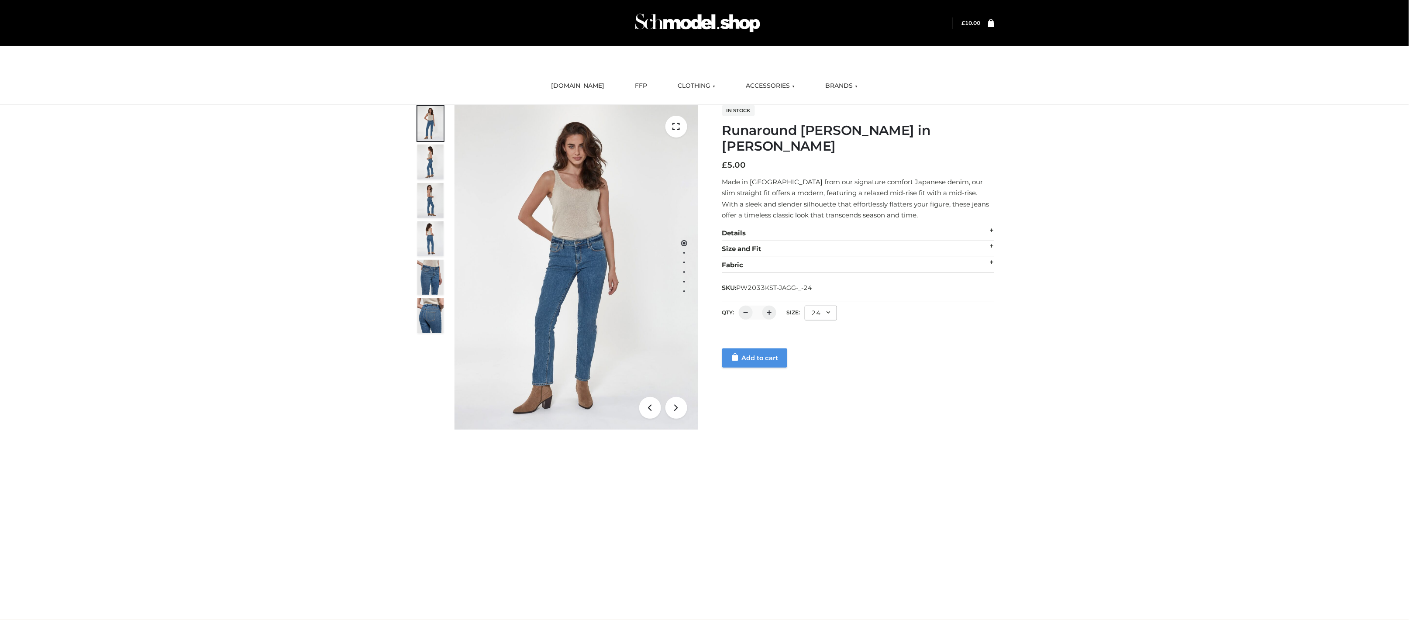
click at [753, 348] on link "Add to cart" at bounding box center [754, 357] width 65 height 19
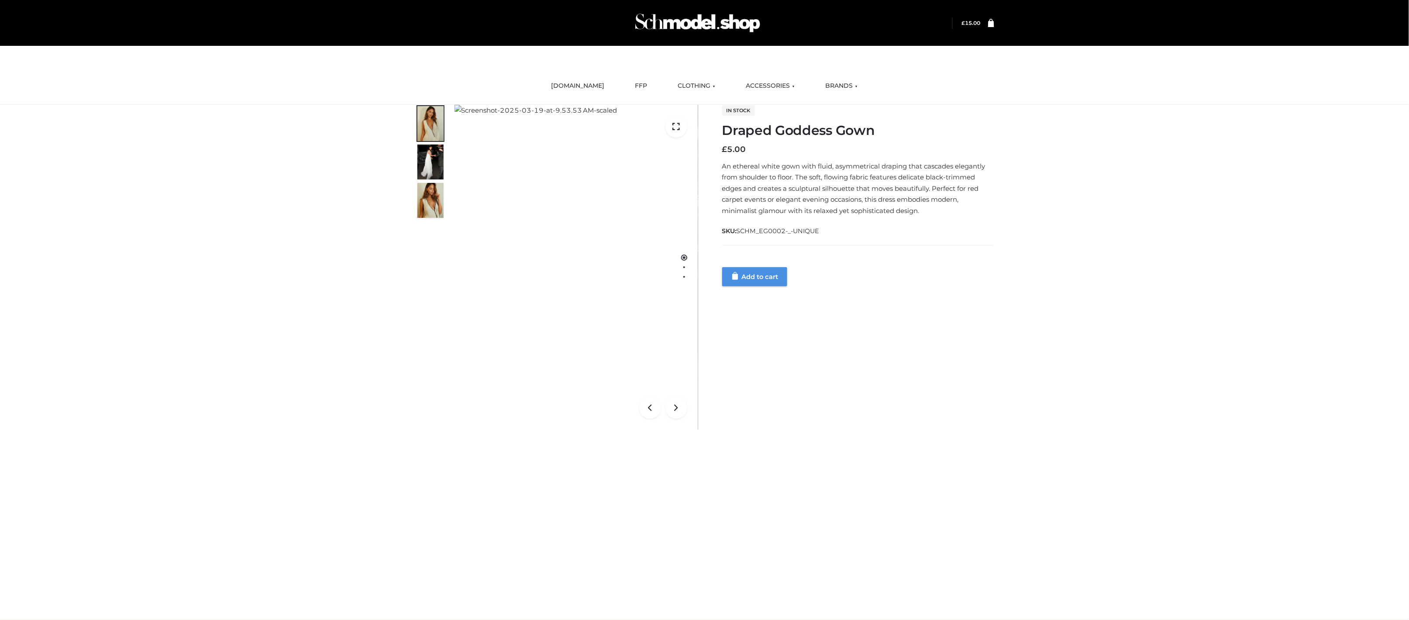
click at [752, 276] on link "Add to cart" at bounding box center [754, 276] width 65 height 19
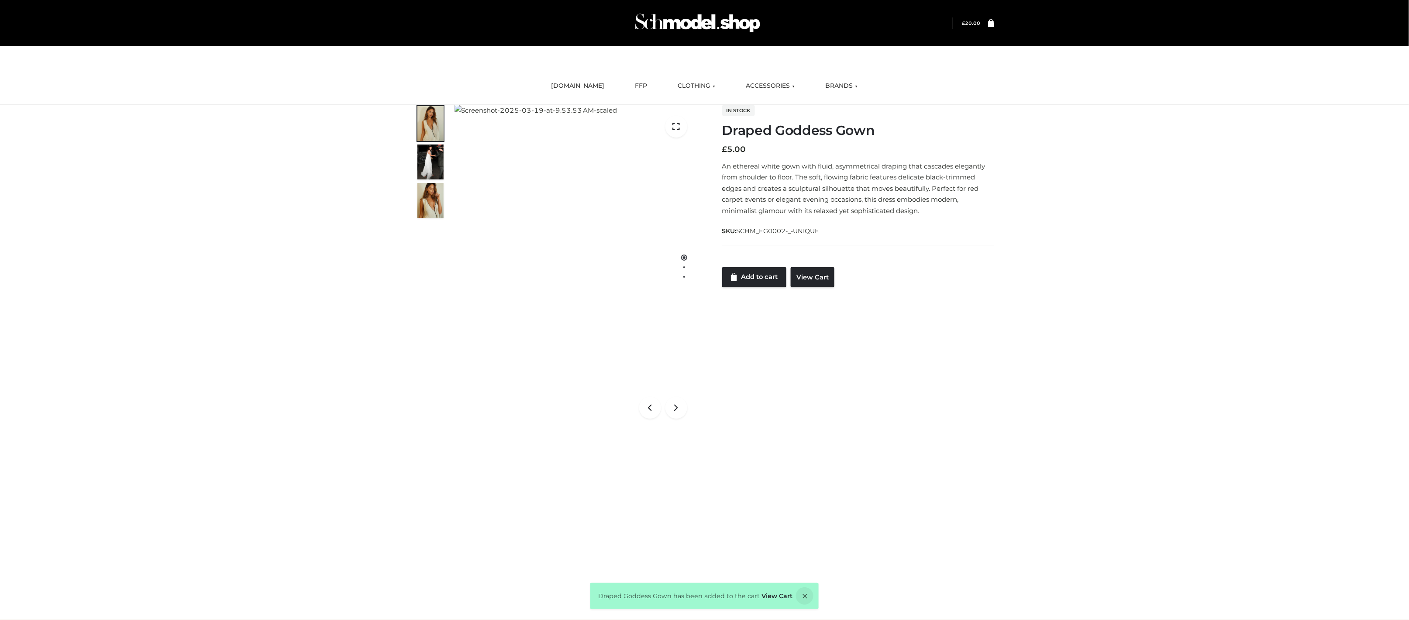
click at [990, 26] on icon at bounding box center [991, 22] width 6 height 8
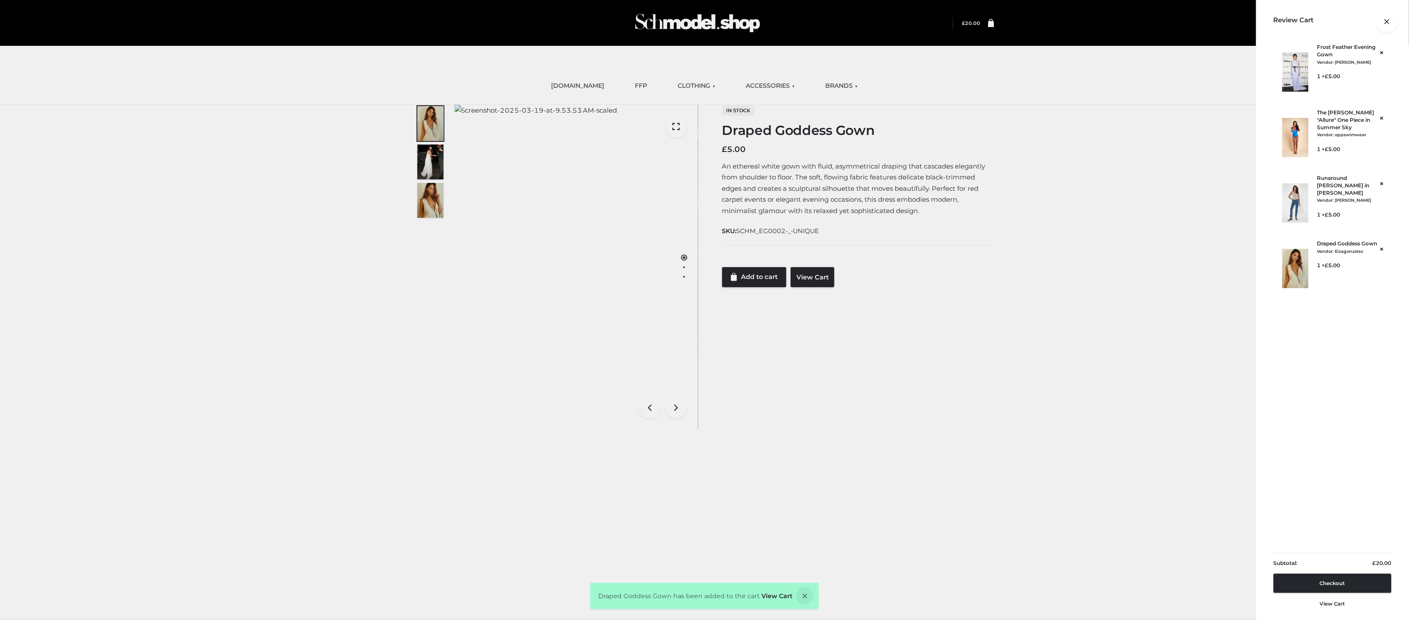
click at [994, 23] on div at bounding box center [994, 23] width 0 height 0
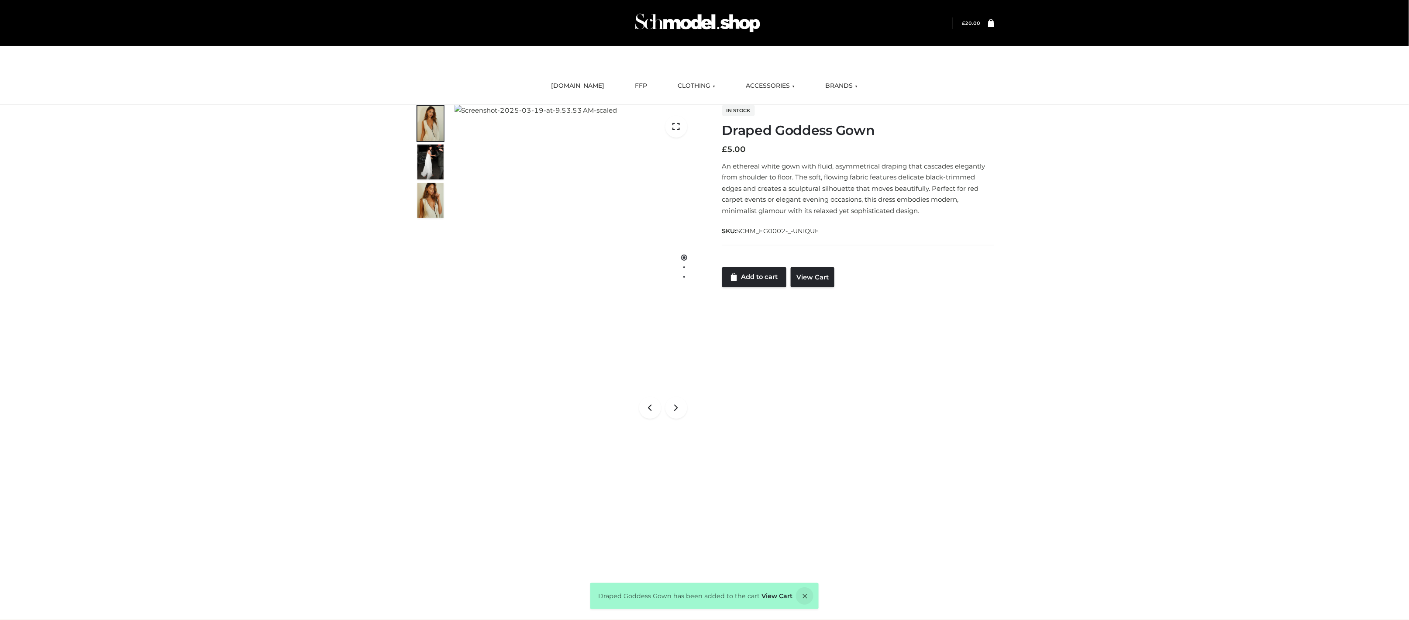
click at [1225, 399] on div "Draped Goddess Gown CLOTHING , DRESSES £5 1 / 3 In stock Draped Goddess Gown £ …" at bounding box center [704, 278] width 1409 height 347
click at [991, 24] on icon at bounding box center [991, 22] width 6 height 8
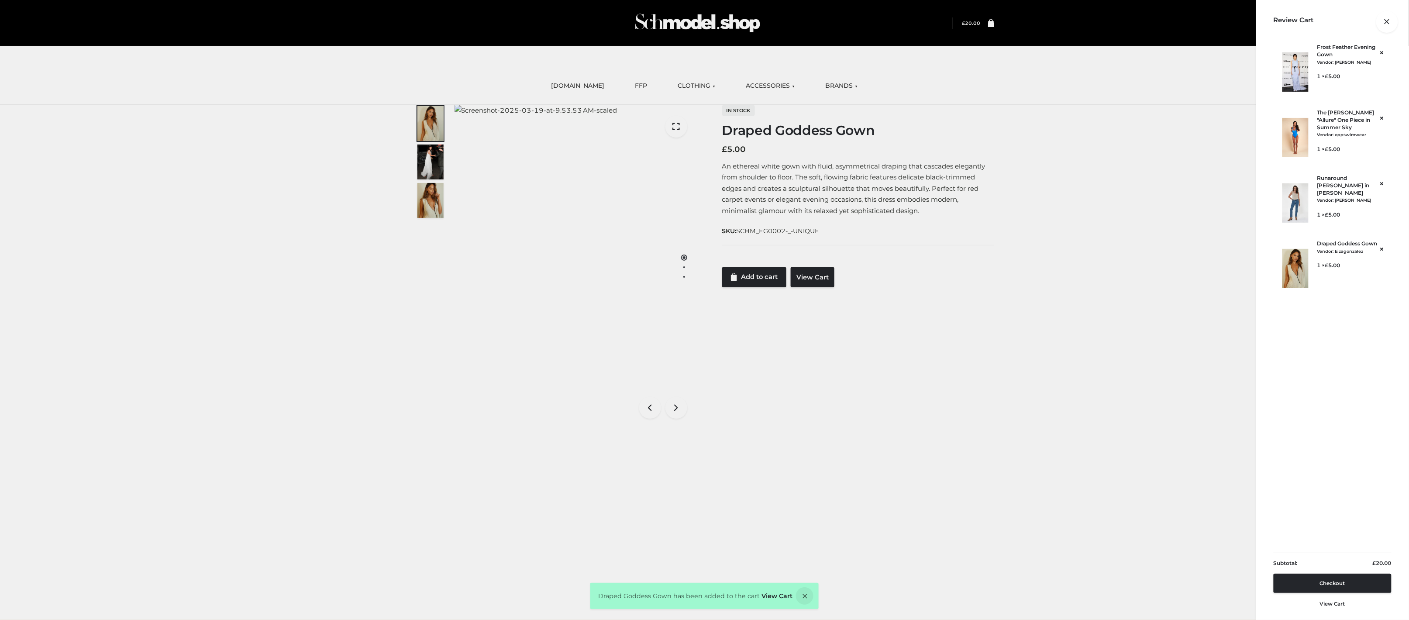
click at [994, 23] on div at bounding box center [994, 23] width 0 height 0
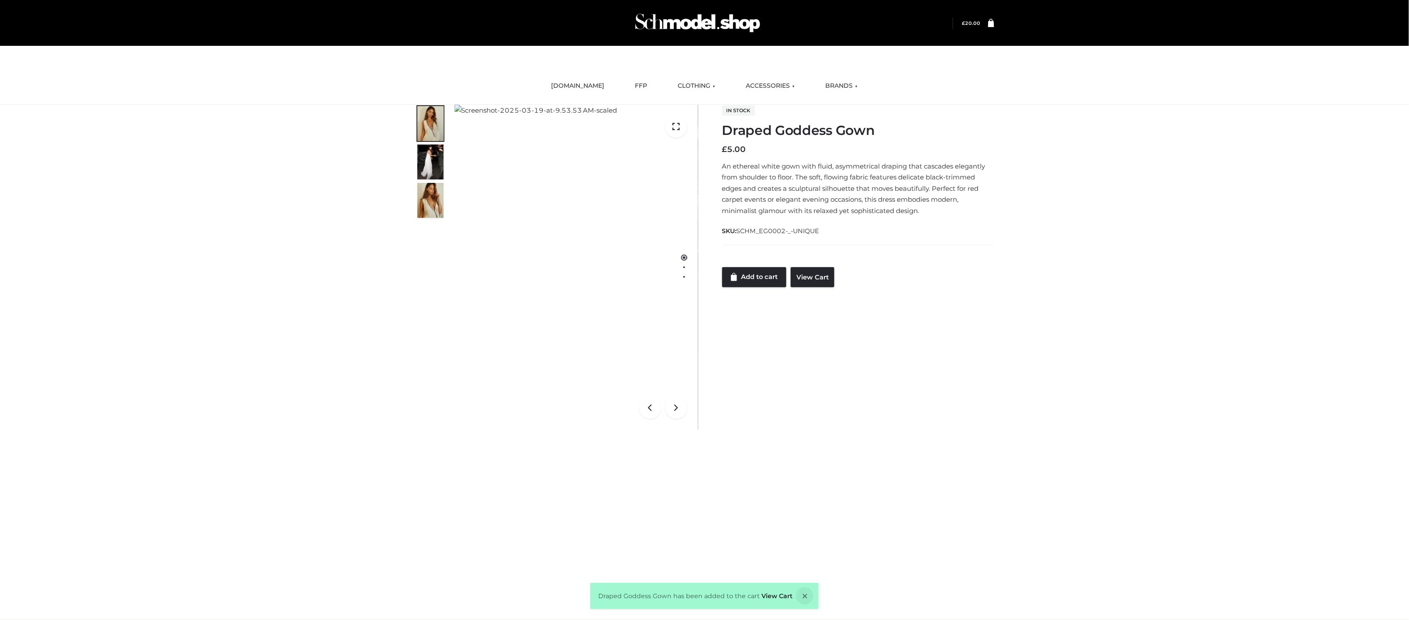
click at [988, 24] on icon at bounding box center [991, 22] width 6 height 8
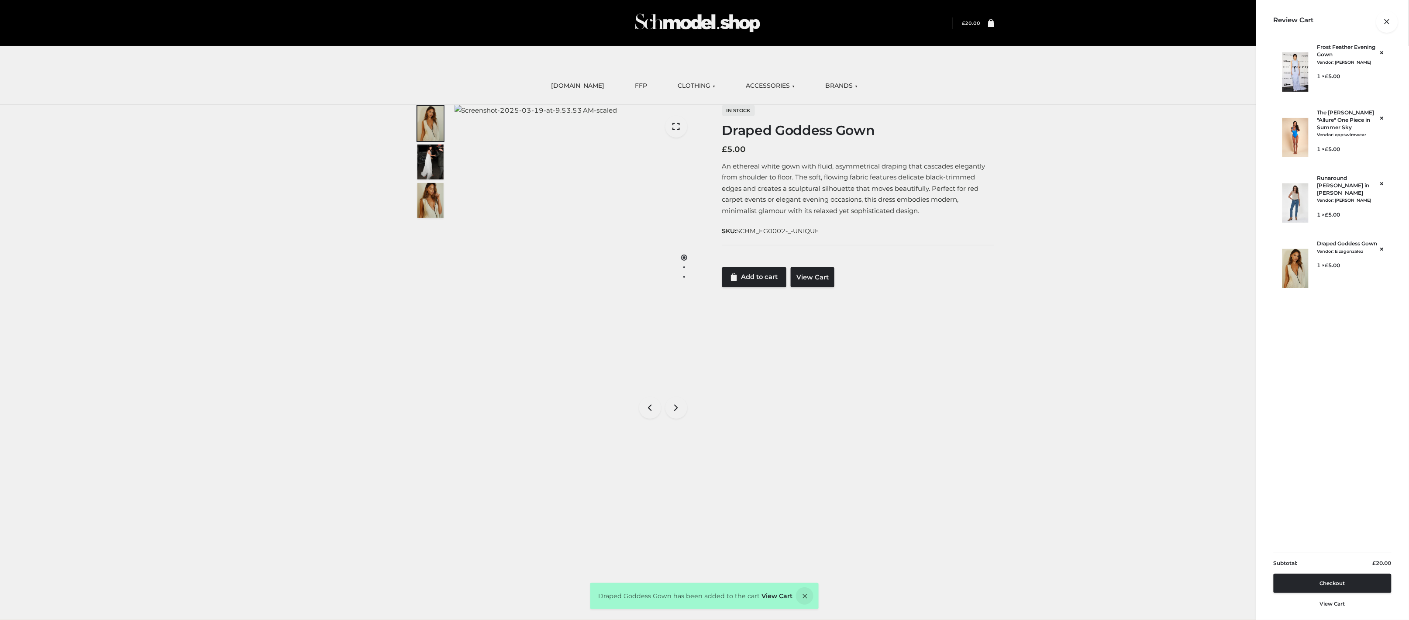
click at [994, 23] on div at bounding box center [994, 23] width 0 height 0
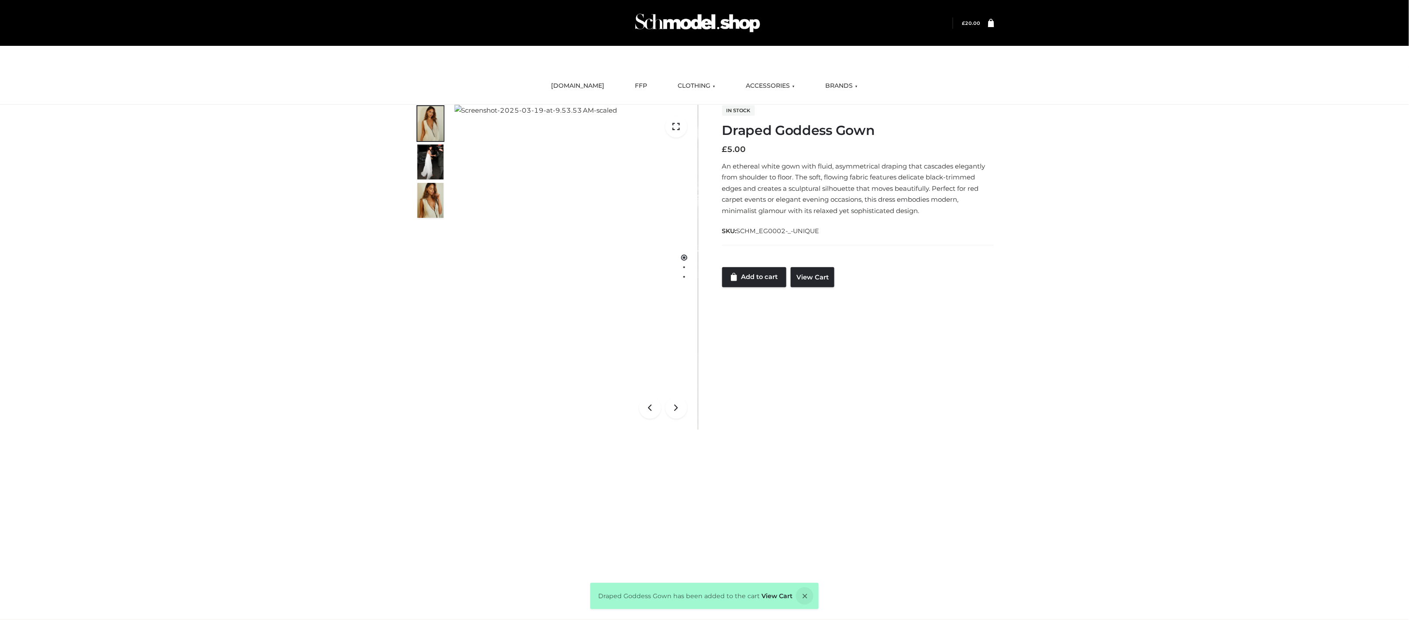
click at [991, 29] on div "Login" at bounding box center [704, 23] width 601 height 46
click at [990, 25] on icon at bounding box center [991, 22] width 6 height 8
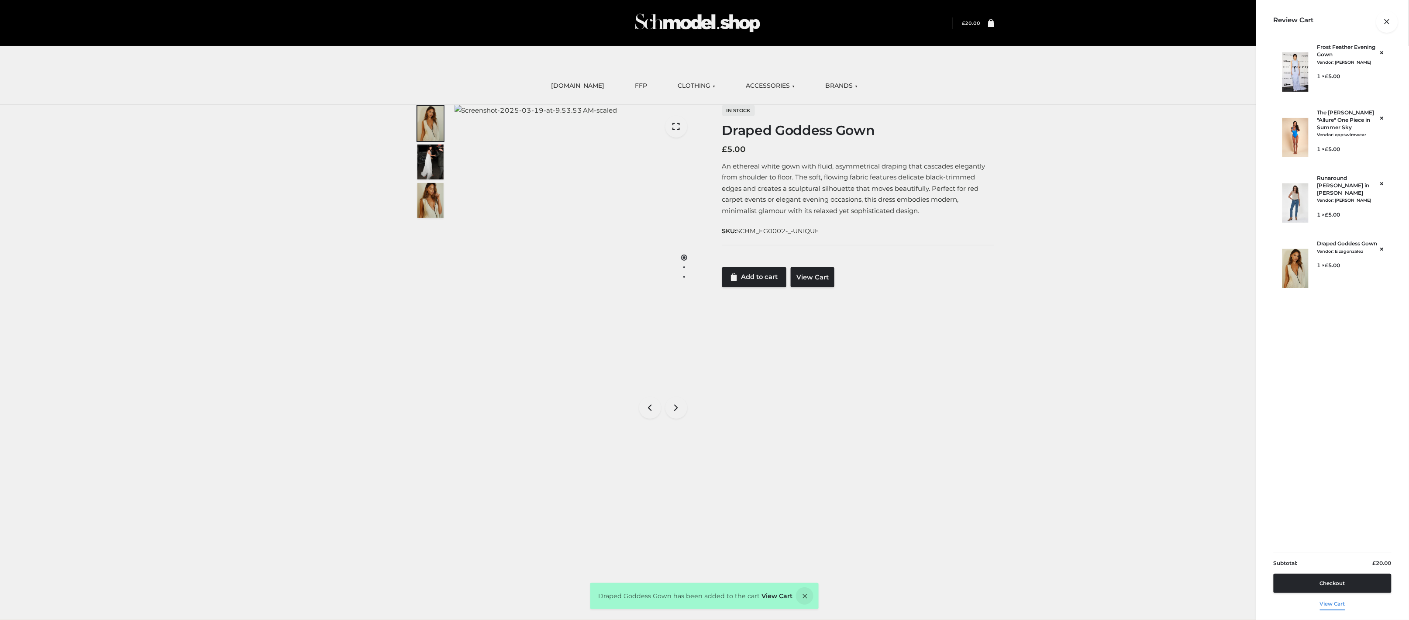
click at [1342, 604] on link "View cart" at bounding box center [1332, 602] width 25 height 18
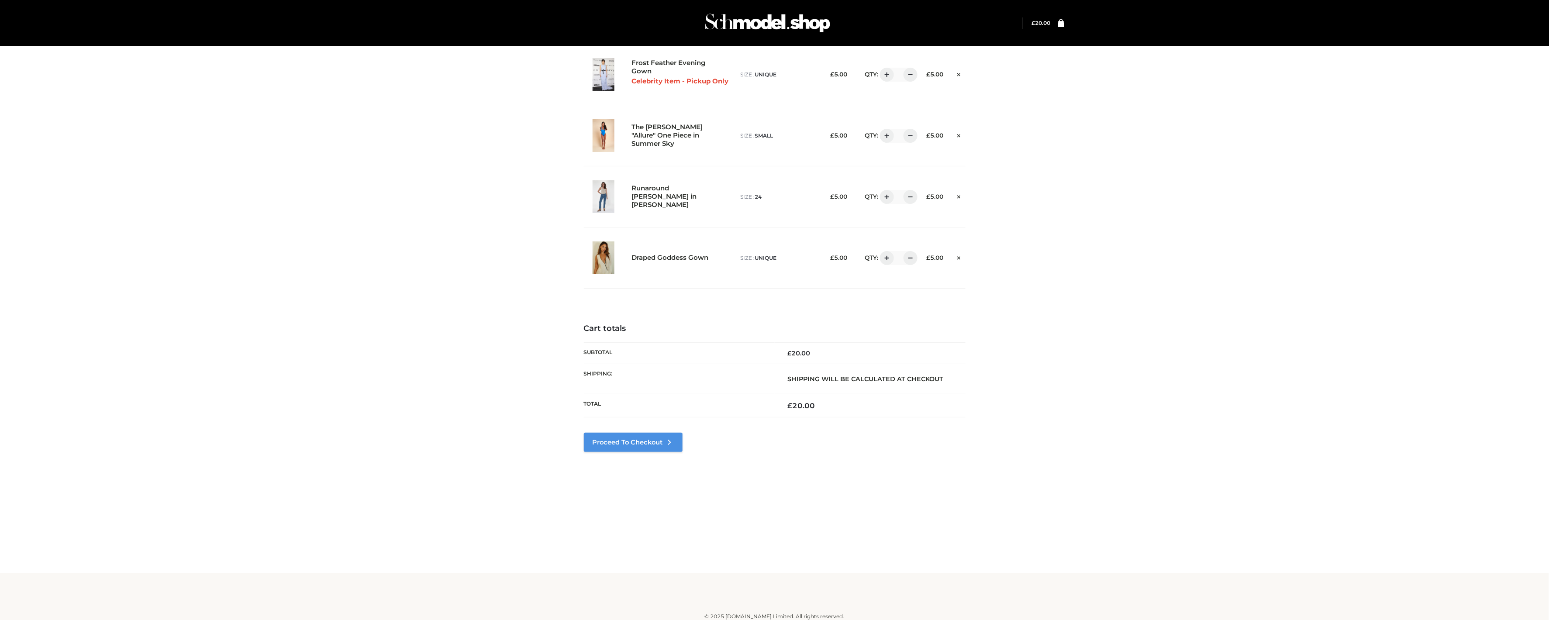
click at [635, 433] on link "Proceed to Checkout" at bounding box center [633, 442] width 99 height 19
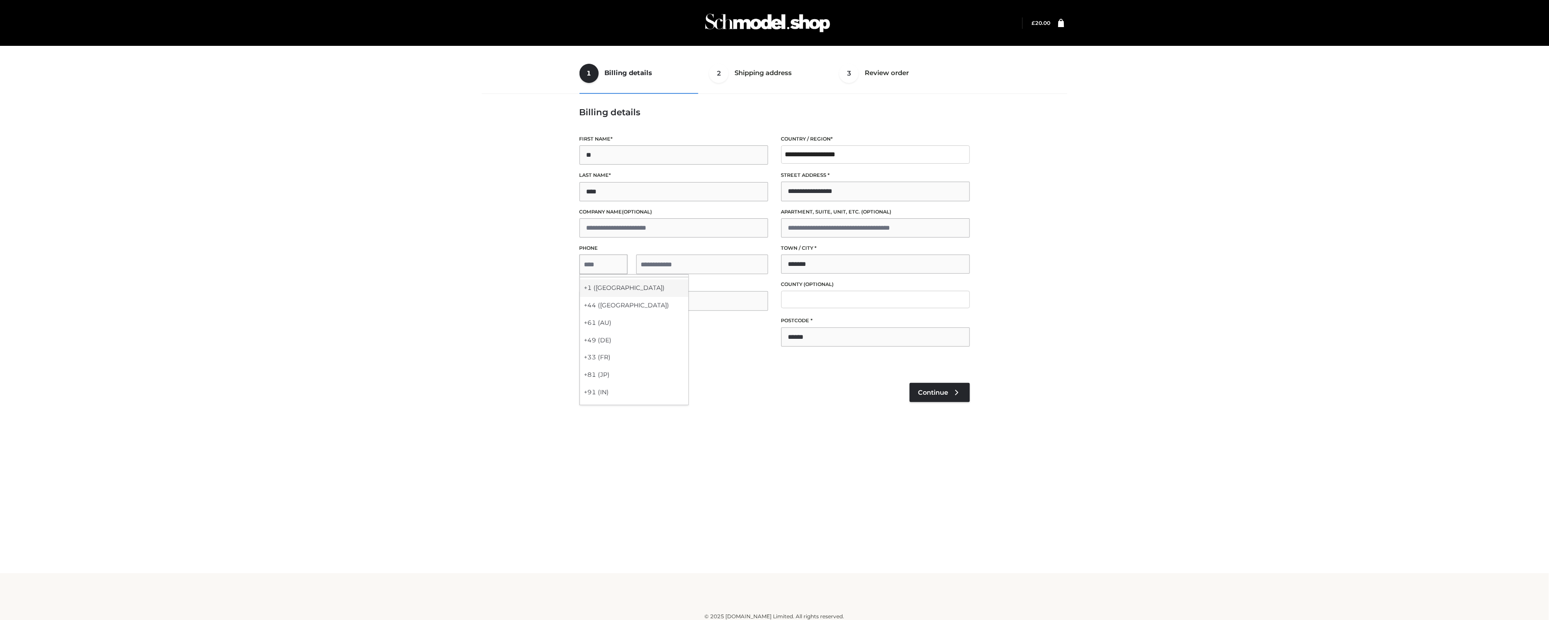
click at [603, 290] on div "+1 (US)" at bounding box center [634, 287] width 108 height 17
select select "**"
click at [672, 266] on input "tel" at bounding box center [702, 265] width 132 height 20
type input "**********"
click at [931, 394] on span "Continue" at bounding box center [933, 393] width 30 height 8
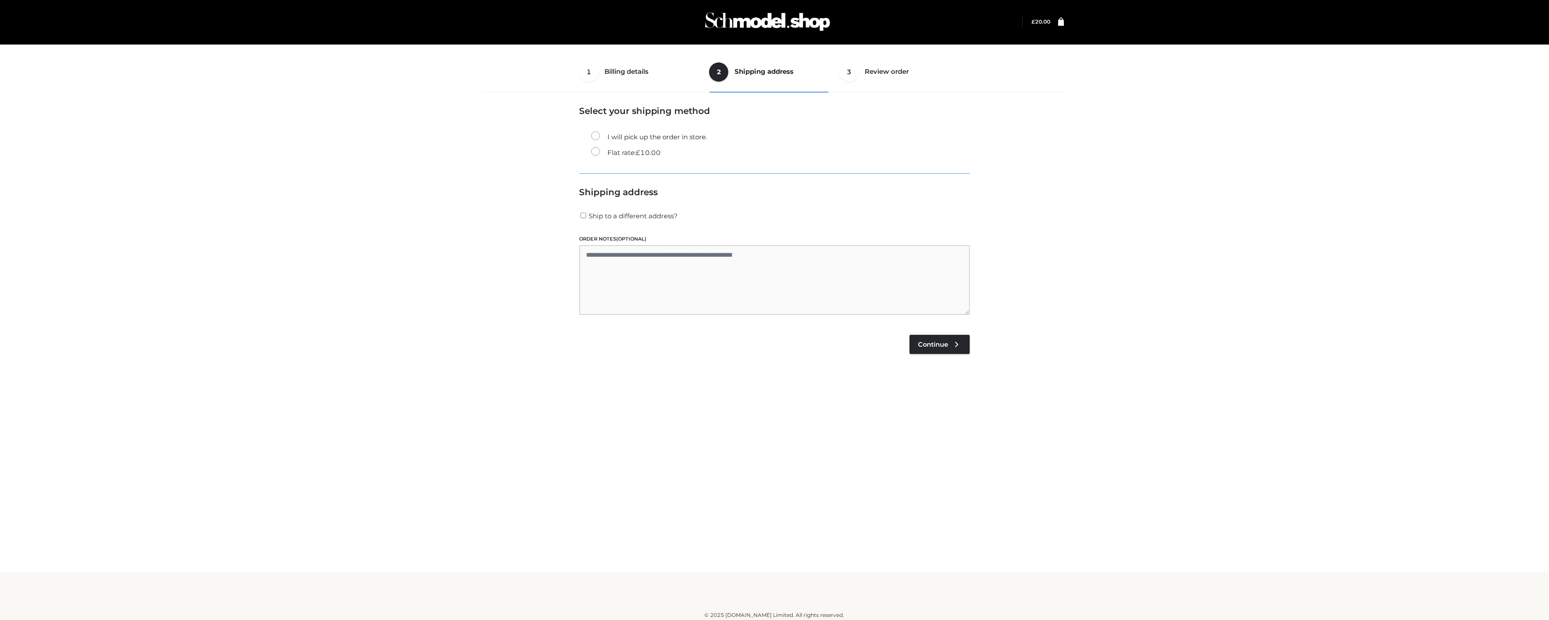
scroll to position [5, 0]
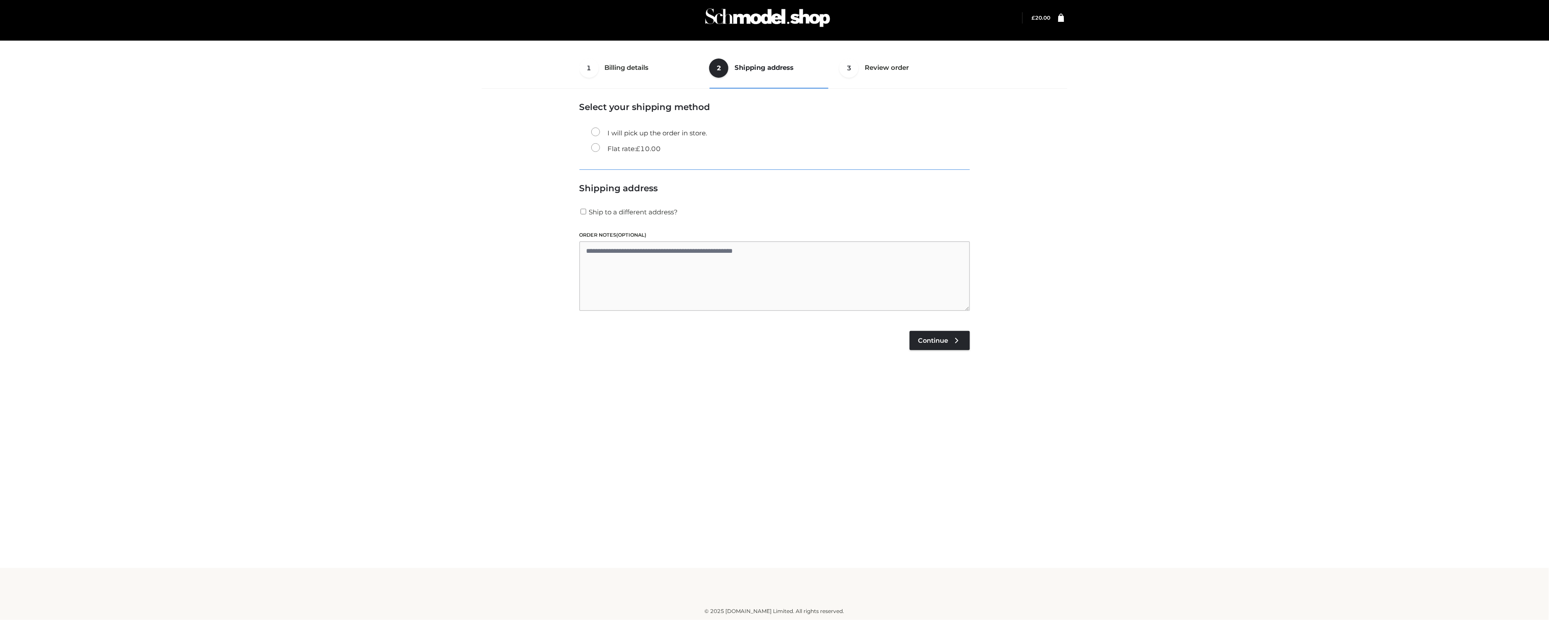
click at [986, 341] on div "1 Billing details Billing 2 Shipping address Shipping 3 Review order Order Bill…" at bounding box center [775, 212] width 592 height 329
click at [943, 341] on span "Continue" at bounding box center [933, 341] width 30 height 8
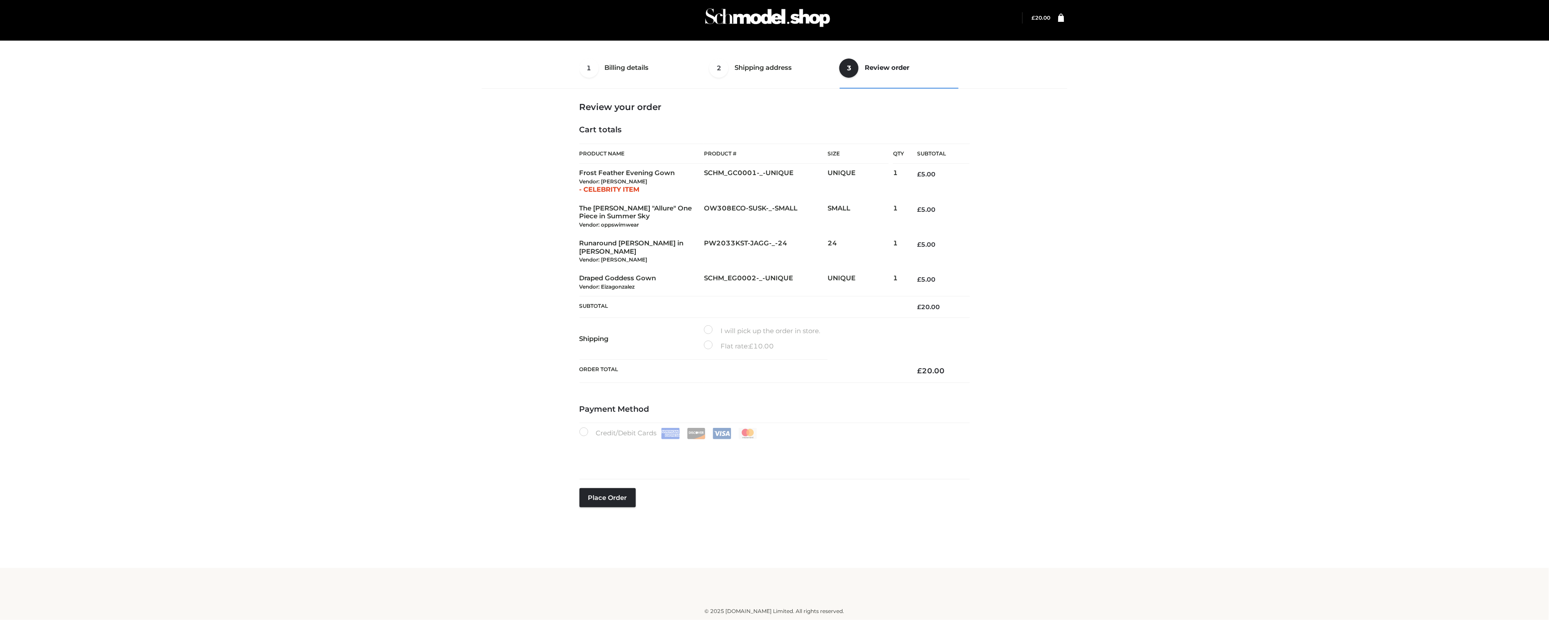
click at [714, 341] on label "Flat rate: £ 10.00" at bounding box center [739, 346] width 70 height 11
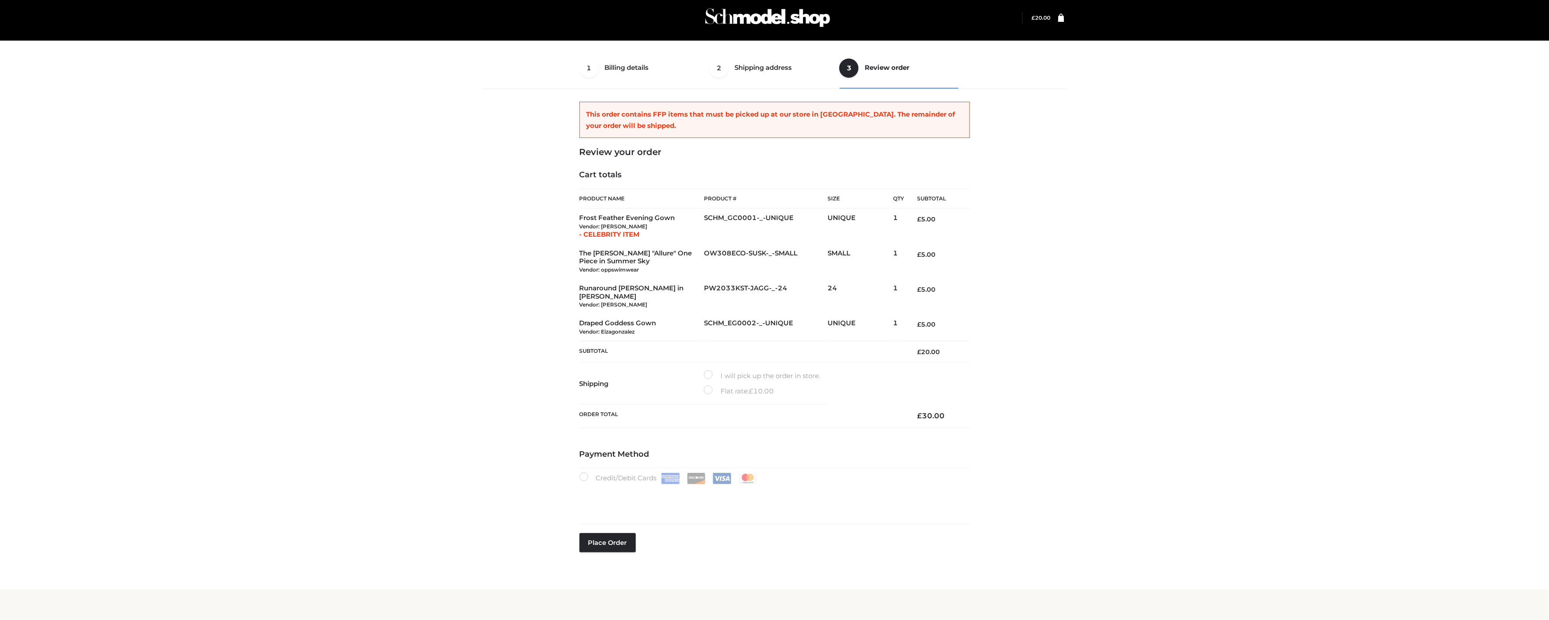
click at [735, 370] on label "I will pick up the order in store." at bounding box center [762, 375] width 116 height 11
click at [733, 374] on li "I will pick up the order in store." at bounding box center [766, 376] width 124 height 16
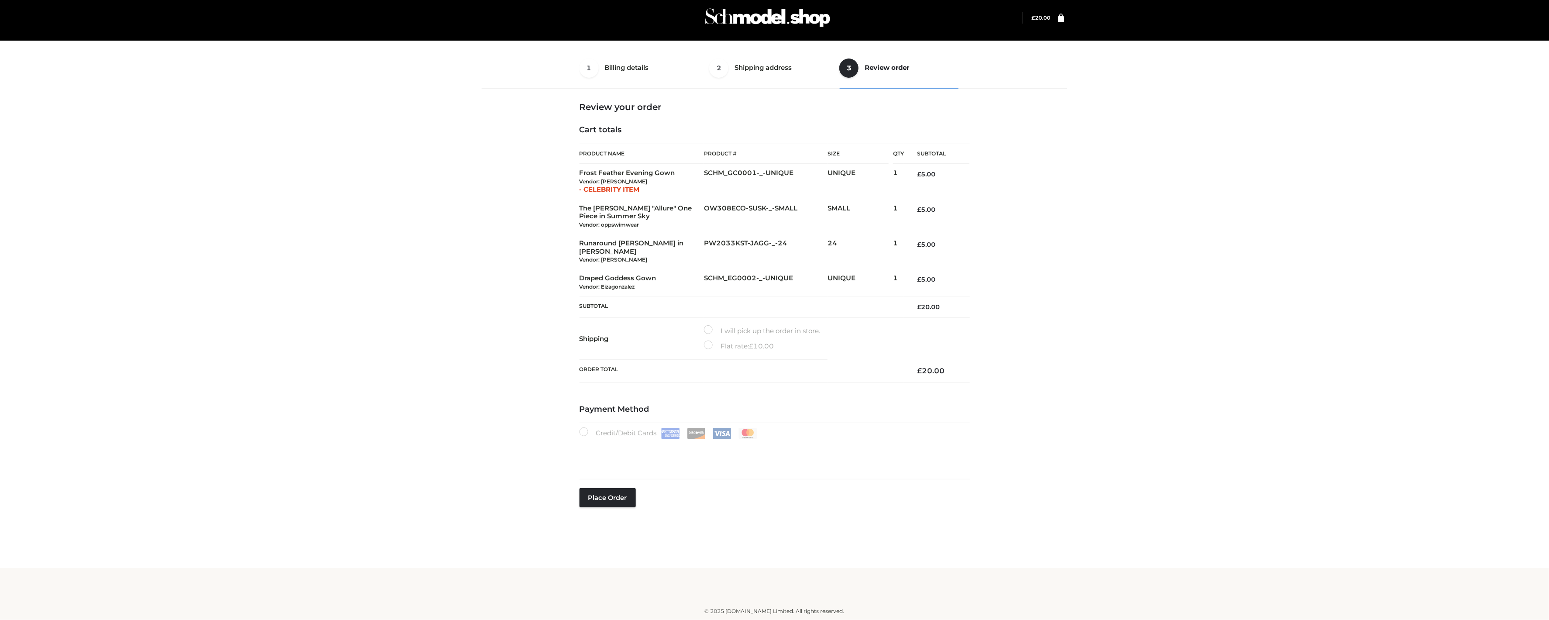
click at [749, 342] on span "£" at bounding box center [751, 346] width 4 height 8
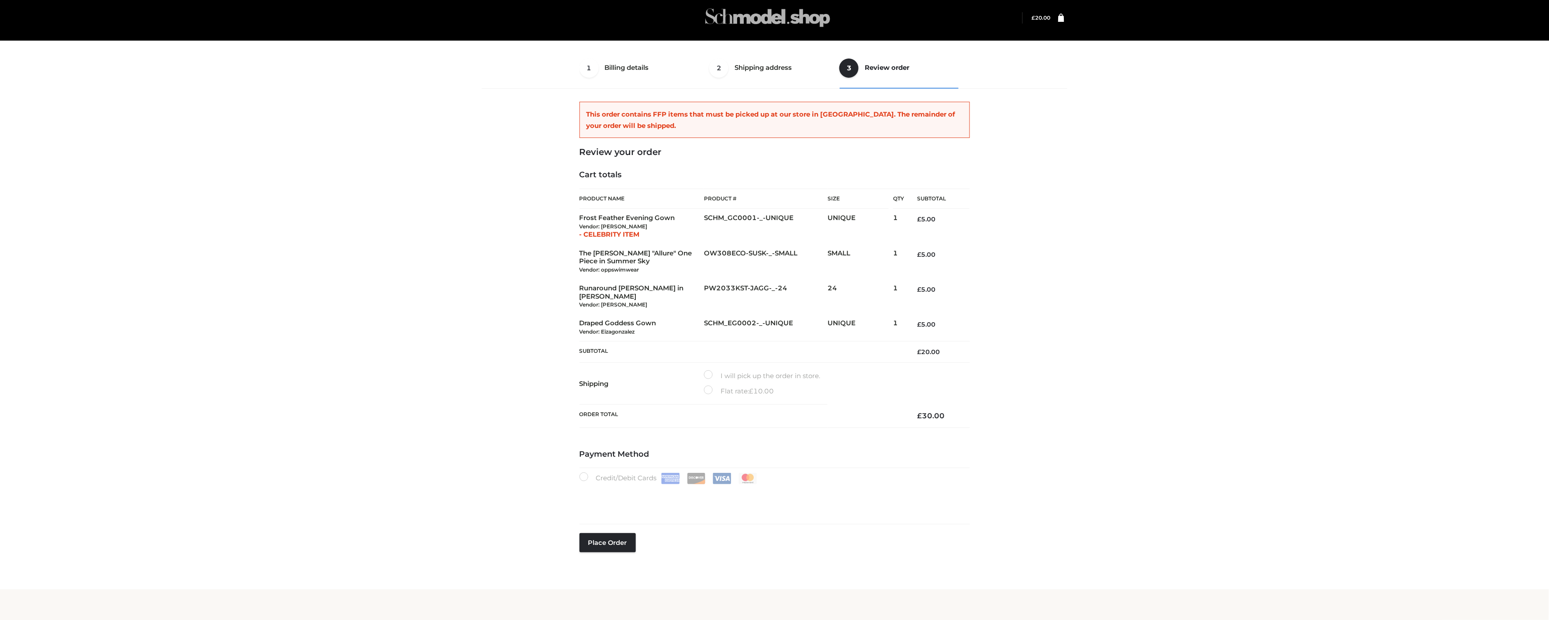
click at [722, 23] on img at bounding box center [767, 17] width 131 height 34
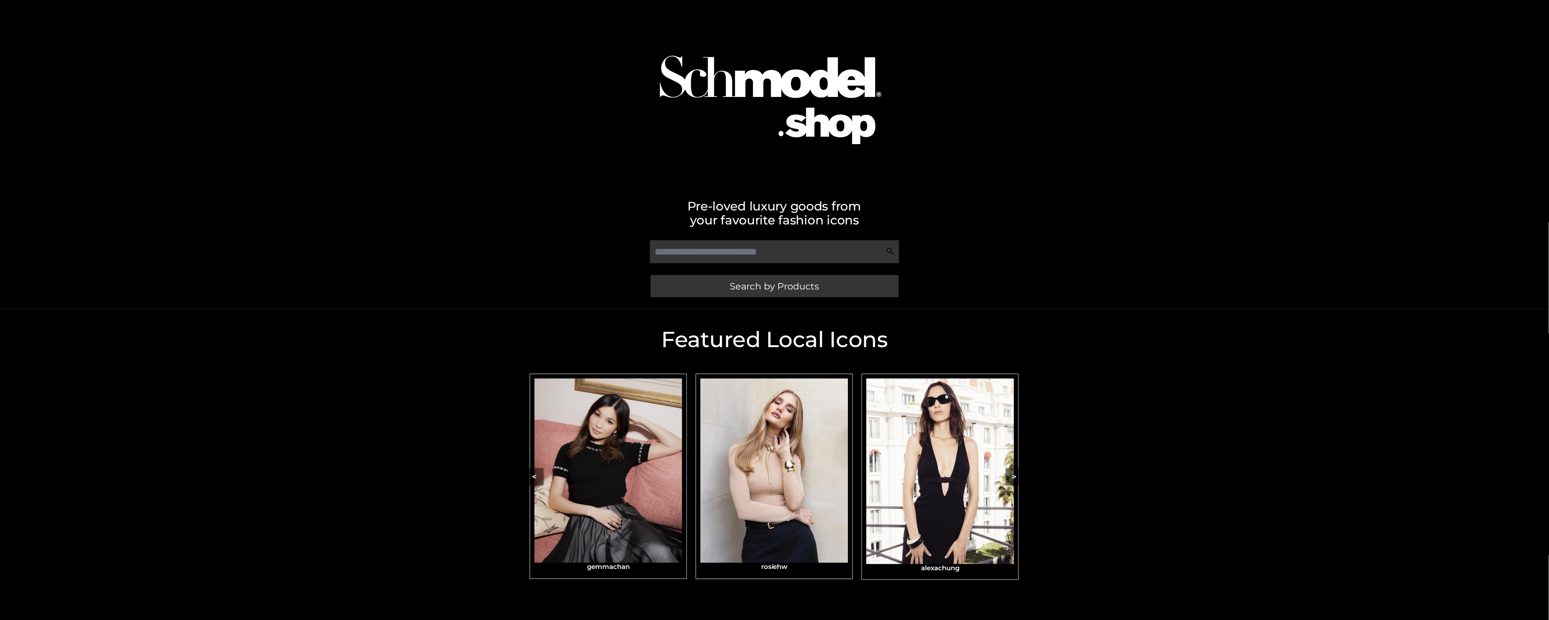
click at [776, 379] on img "Carousel Navigation" at bounding box center [774, 471] width 148 height 184
click at [779, 449] on img "Carousel Navigation" at bounding box center [774, 471] width 148 height 184
click at [774, 420] on img "Carousel Navigation" at bounding box center [774, 471] width 148 height 184
click at [774, 421] on img "Carousel Navigation" at bounding box center [774, 471] width 148 height 184
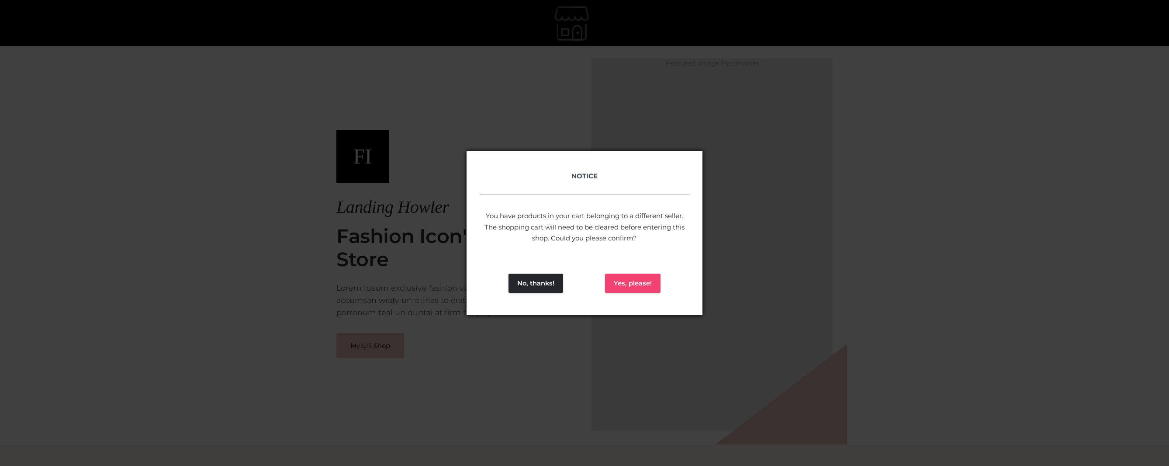
click at [631, 289] on button "Yes, please!" at bounding box center [632, 282] width 55 height 19
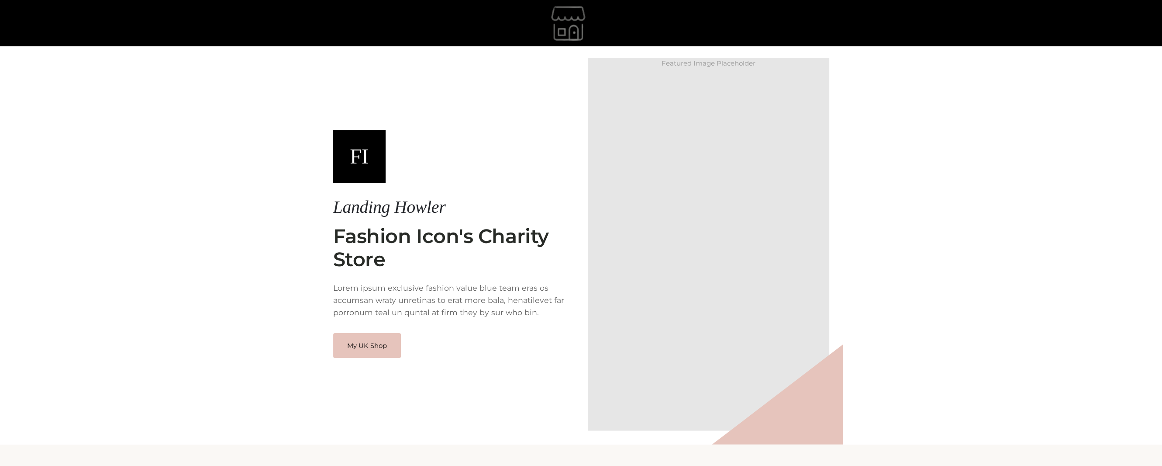
click at [369, 350] on link "My UK Shop" at bounding box center [367, 345] width 68 height 25
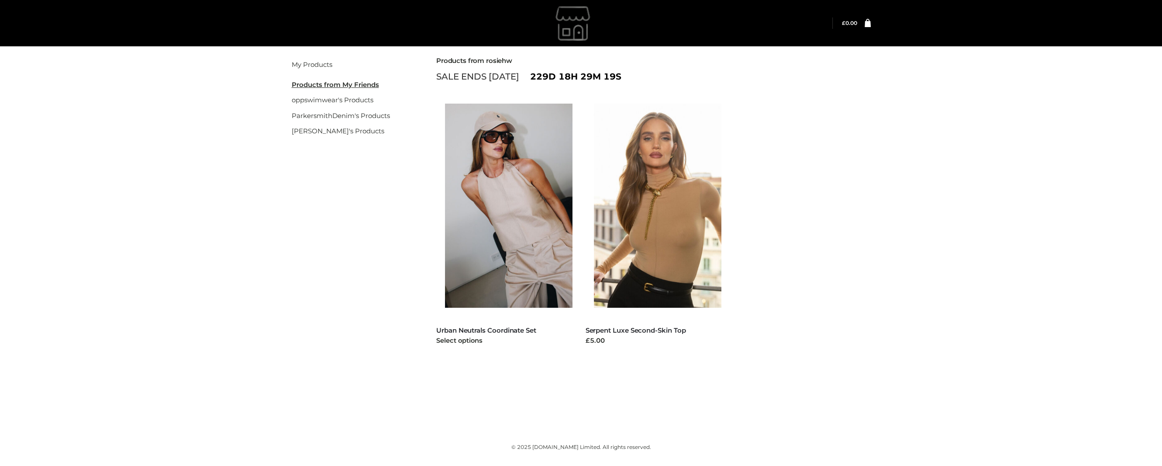
click at [501, 314] on div at bounding box center [504, 209] width 136 height 213
click at [497, 335] on h5 "Urban Neutrals Coordinate Set" at bounding box center [504, 330] width 136 height 10
click at [501, 331] on link "Urban Neutrals Coordinate Set" at bounding box center [486, 330] width 100 height 8
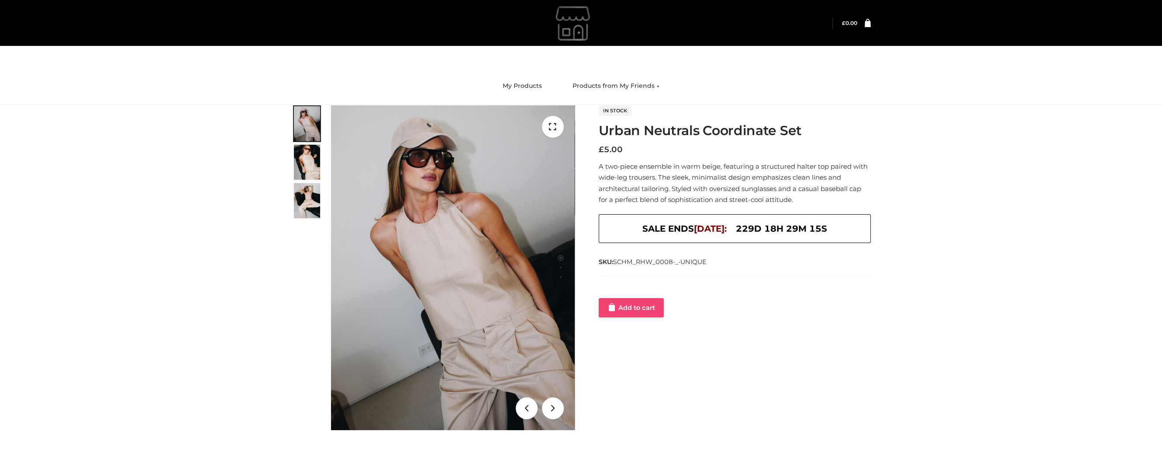
click at [602, 300] on link "Add to cart" at bounding box center [631, 307] width 65 height 19
click at [643, 315] on link "Add to cart" at bounding box center [632, 307] width 67 height 19
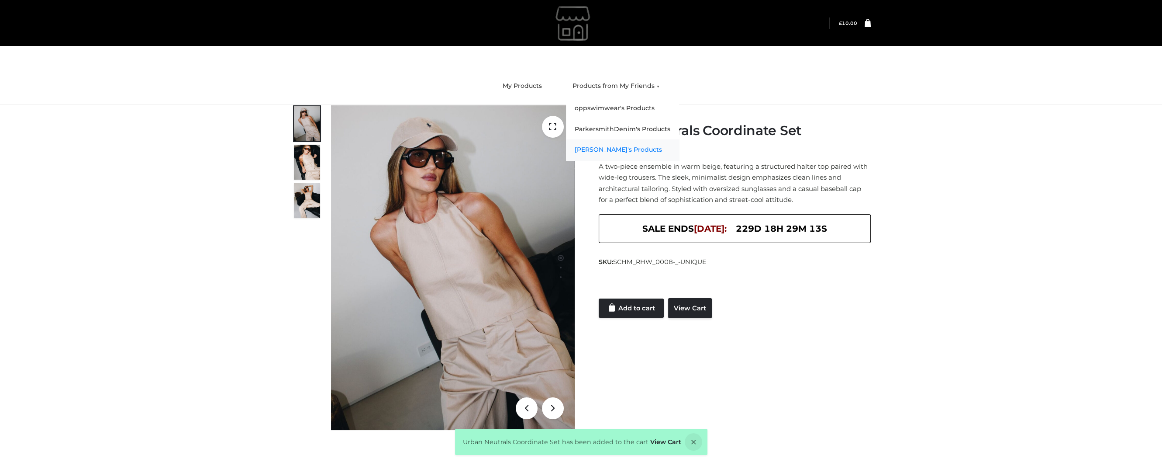
click at [602, 151] on link "[PERSON_NAME]'s Products" at bounding box center [622, 149] width 113 height 21
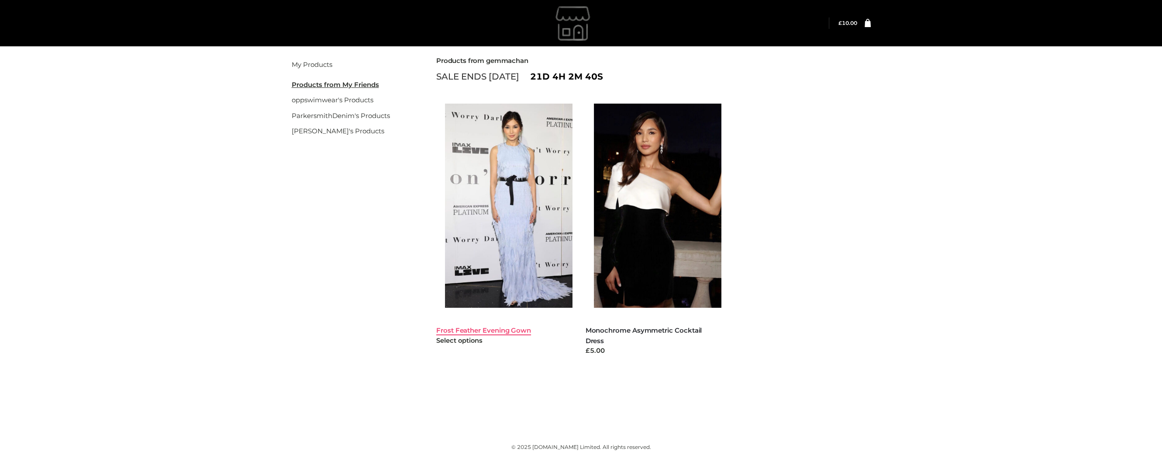
click at [500, 329] on link "Frost Feather Evening Gown" at bounding box center [483, 330] width 95 height 8
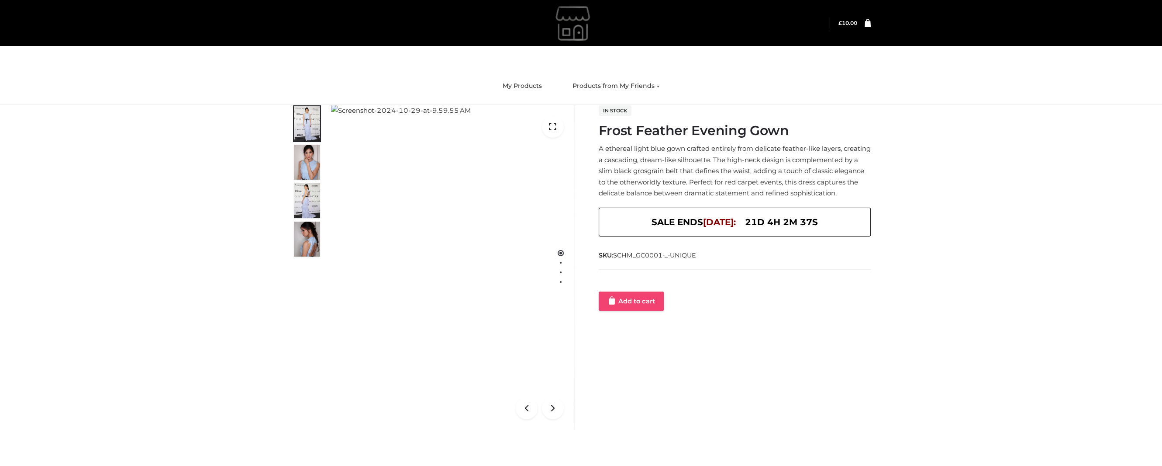
click at [641, 309] on link "Add to cart" at bounding box center [631, 300] width 65 height 19
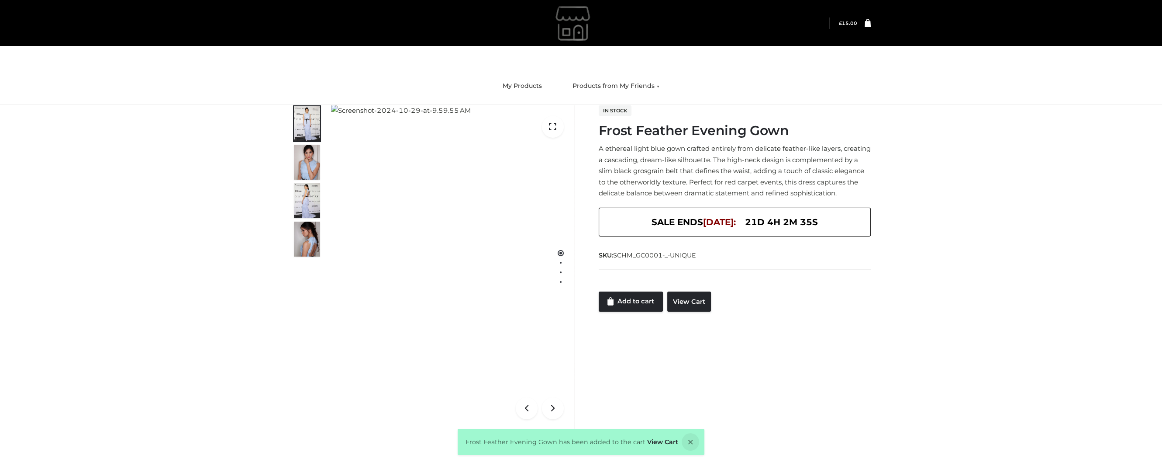
click at [865, 24] on icon at bounding box center [868, 22] width 6 height 8
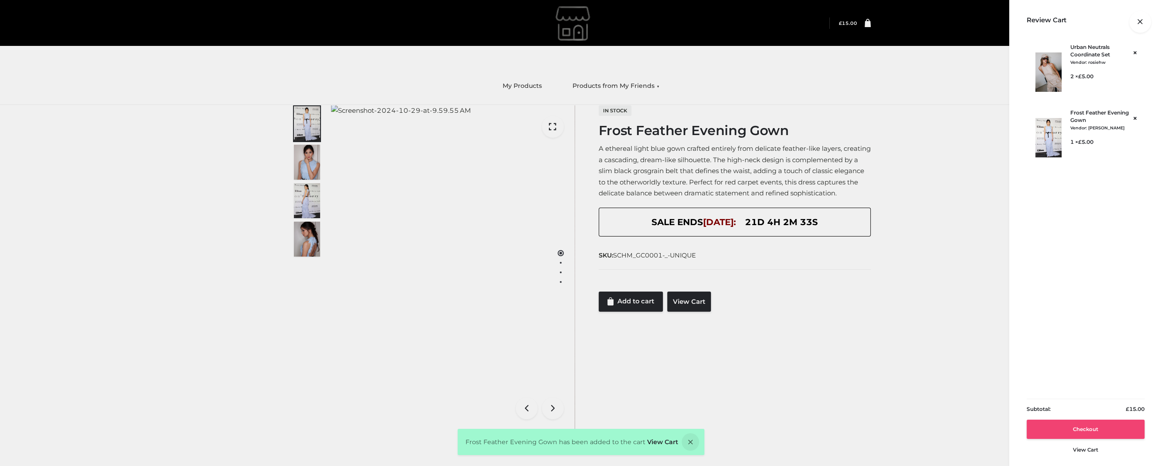
click at [1073, 431] on link "Checkout" at bounding box center [1086, 428] width 118 height 19
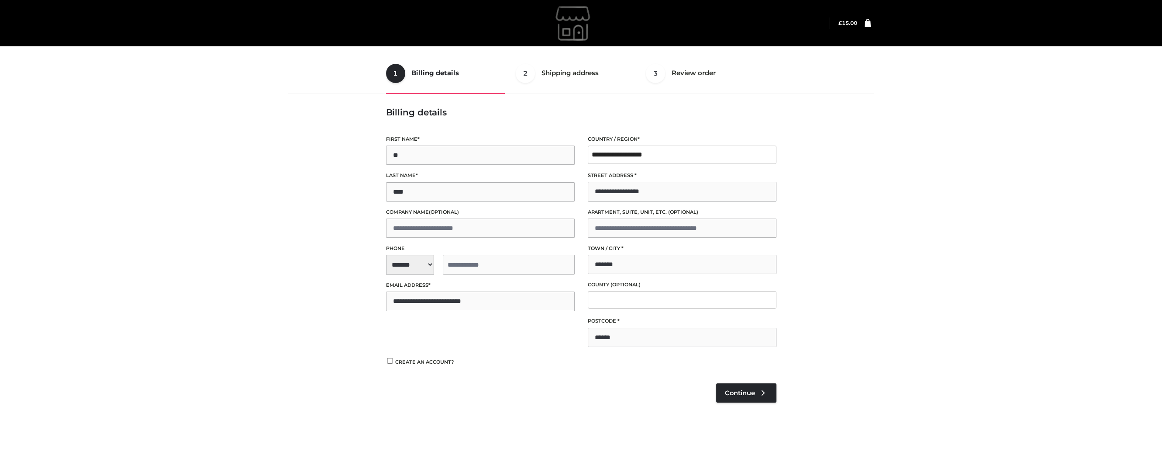
click at [414, 274] on div "**********" at bounding box center [480, 224] width 202 height 187
click at [423, 262] on span "**********" at bounding box center [480, 265] width 189 height 20
click at [424, 285] on div "+1 ([GEOGRAPHIC_DATA])" at bounding box center [440, 287] width 108 height 17
select select "**"
click at [490, 267] on input "tel" at bounding box center [509, 265] width 132 height 20
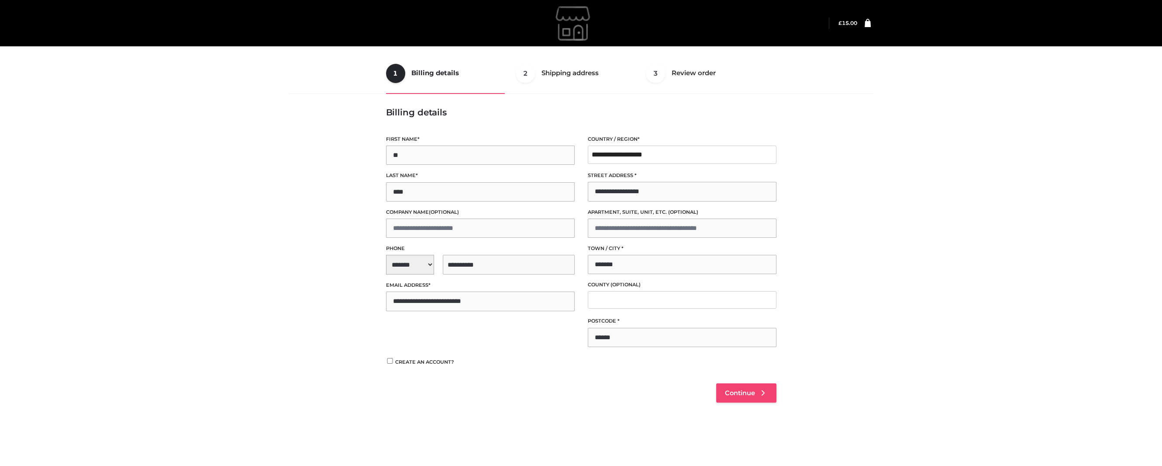
type input "**********"
click at [741, 385] on link "Continue" at bounding box center [746, 392] width 60 height 19
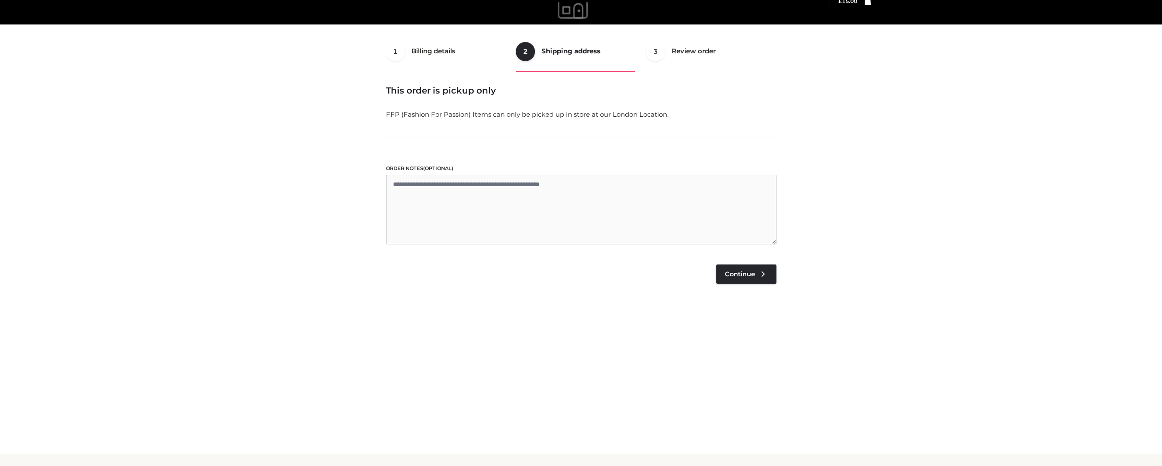
scroll to position [22, 0]
click at [745, 278] on link "Continue" at bounding box center [746, 273] width 60 height 19
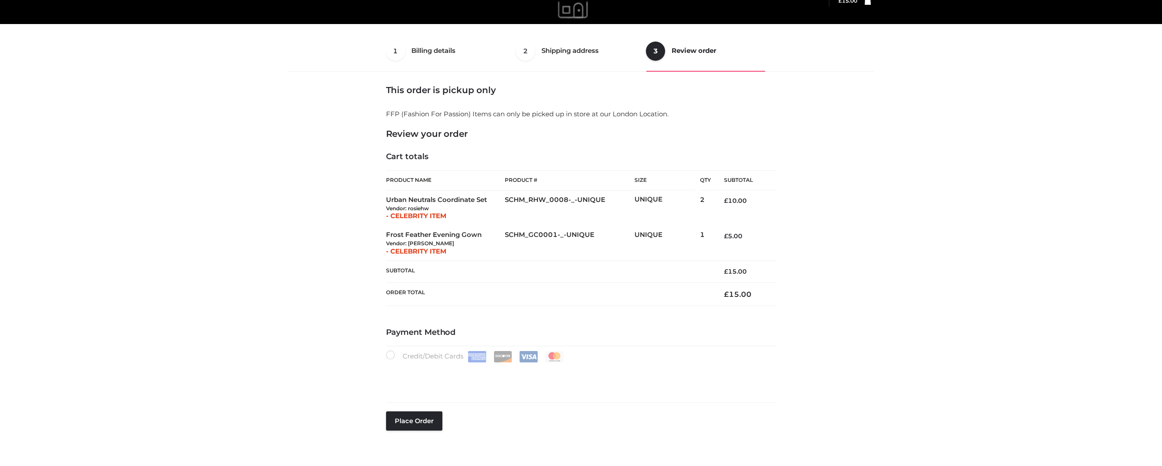
click at [879, 272] on div "1 Billing details Billing 2 Shipping address Shipping 3 Review order Order Bill…" at bounding box center [581, 244] width 601 height 446
